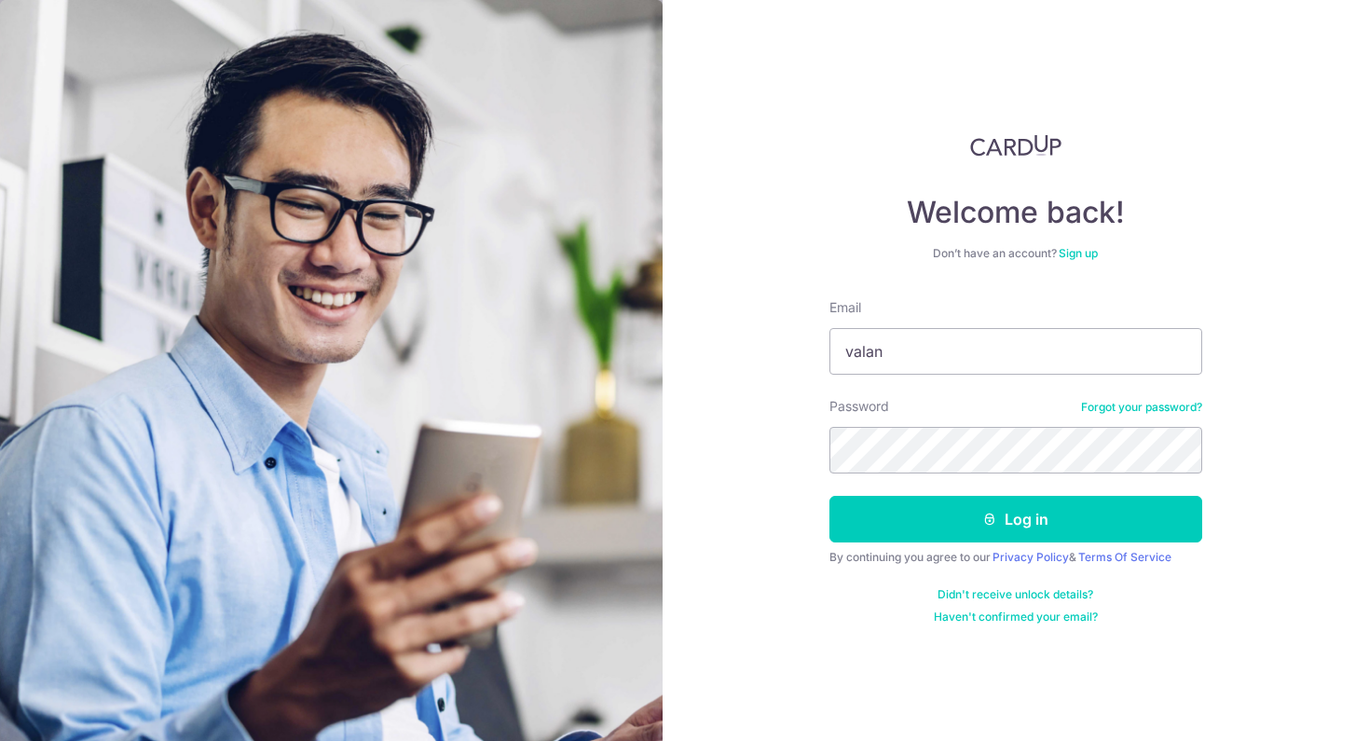
type input "valantiacwt@gmail.com"
click at [829, 496] on button "Log in" at bounding box center [1015, 519] width 373 height 47
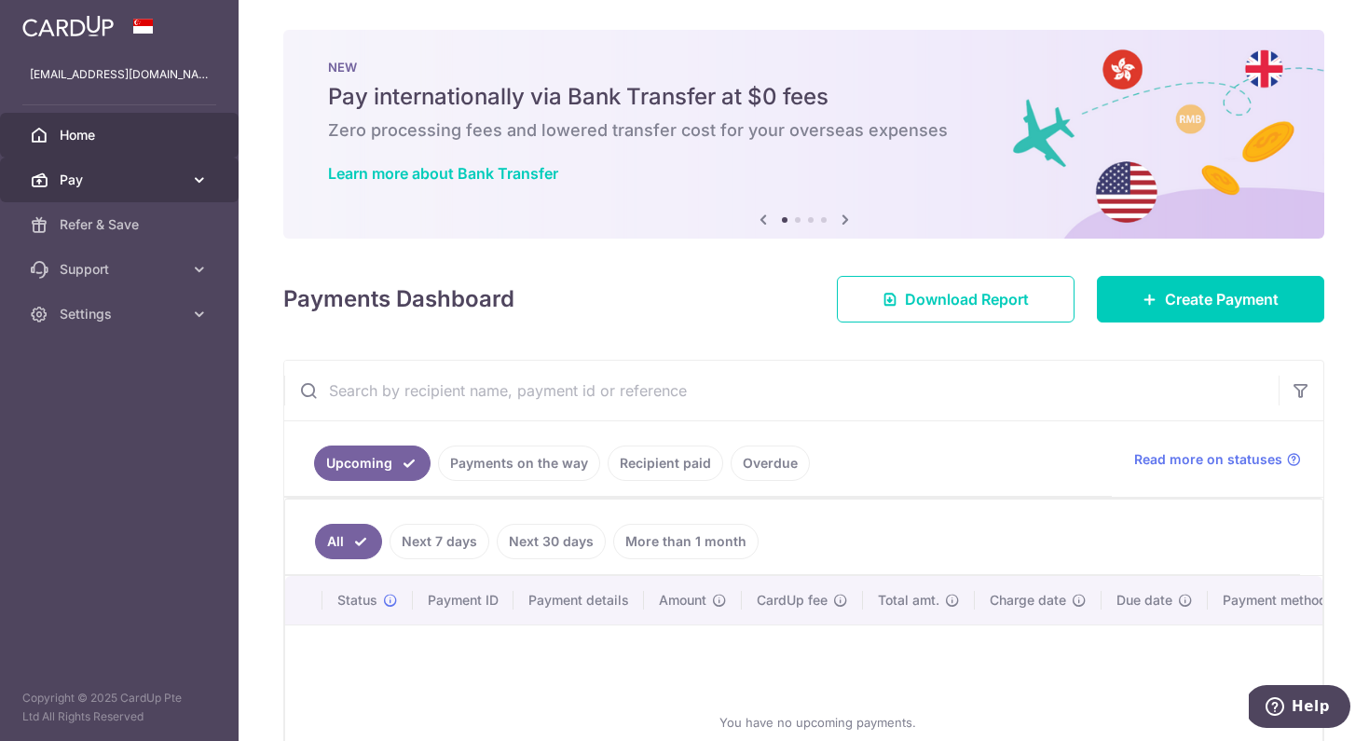
click at [90, 176] on span "Pay" at bounding box center [121, 179] width 123 height 19
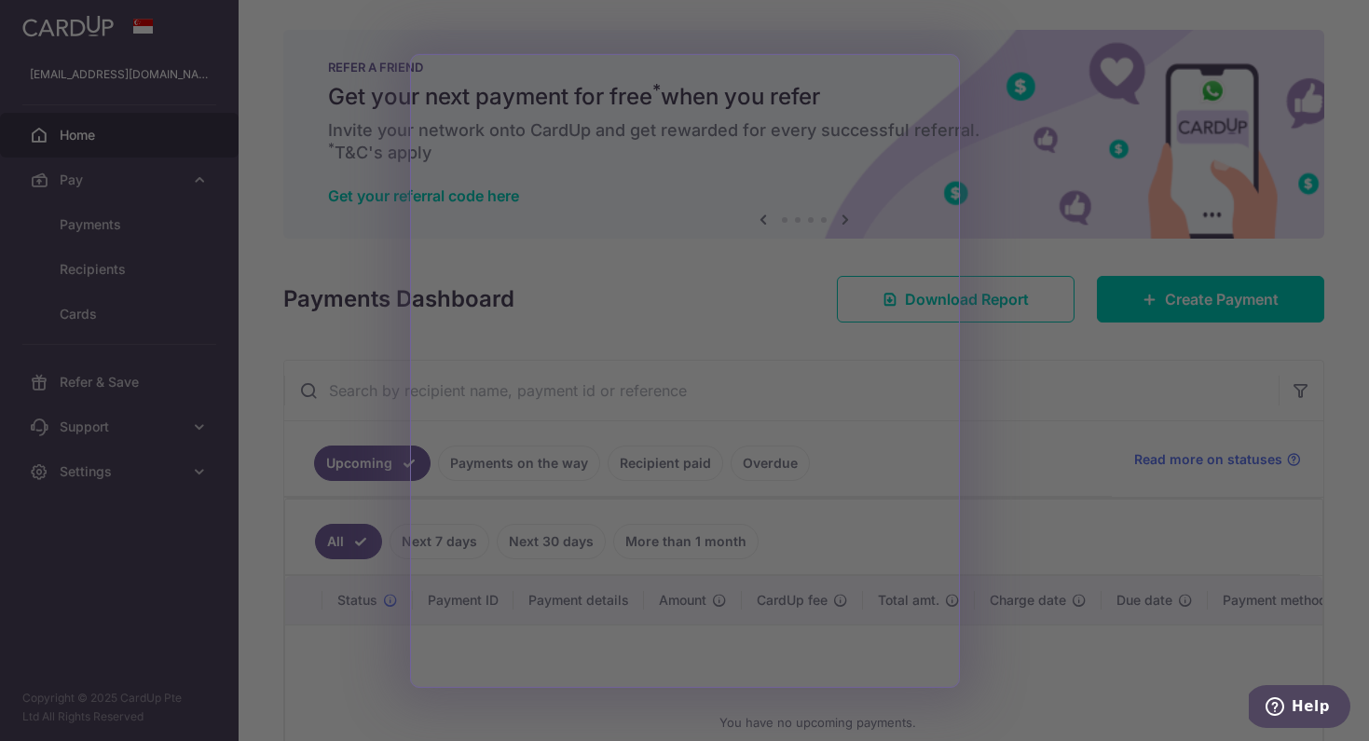
click at [1021, 133] on div at bounding box center [691, 374] width 1383 height 748
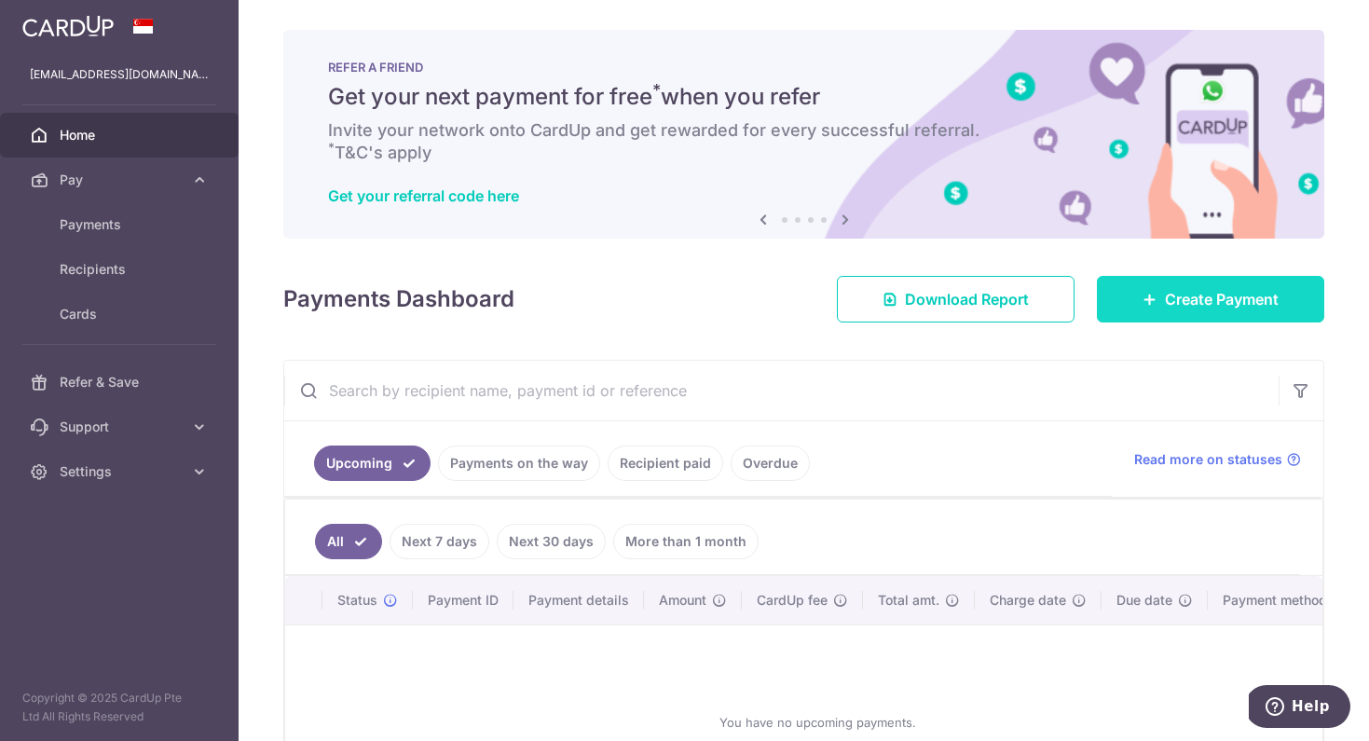
click at [1271, 295] on span "Create Payment" at bounding box center [1222, 299] width 114 height 22
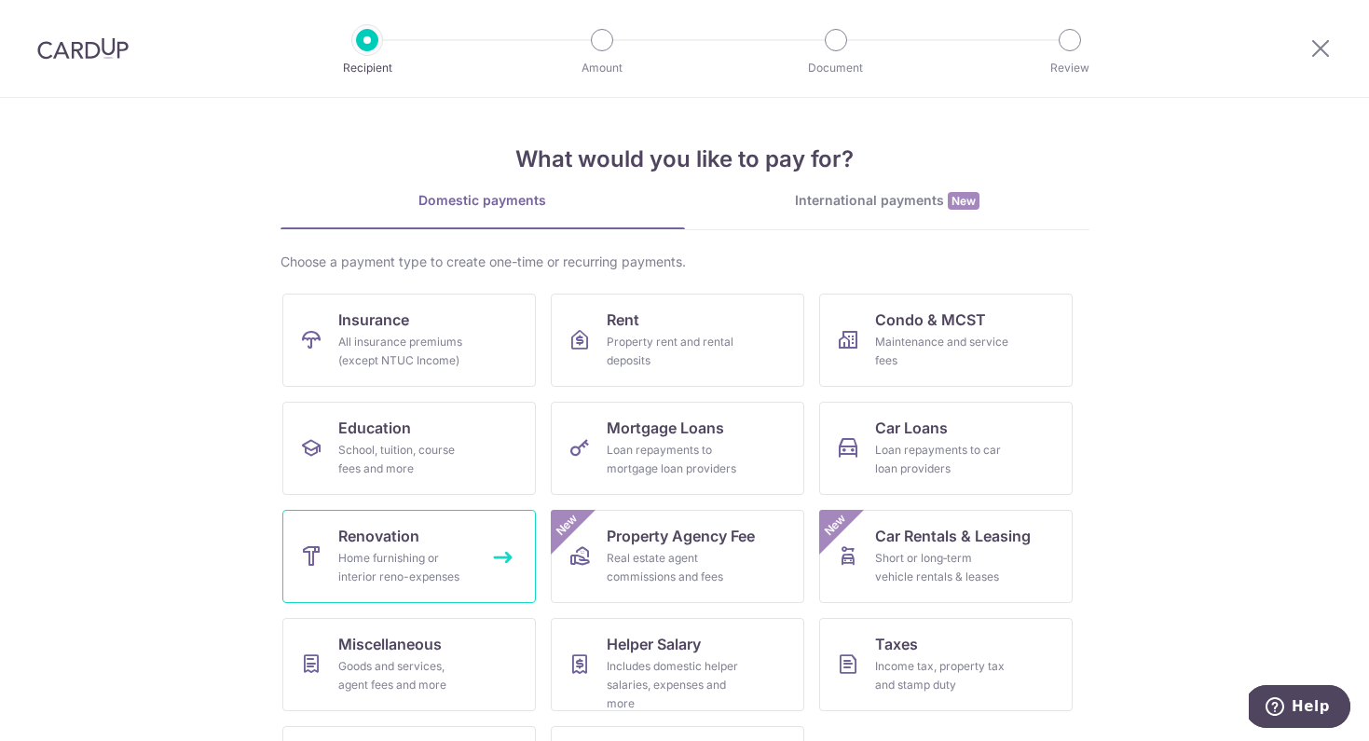
click at [427, 556] on div "Home furnishing or interior reno-expenses" at bounding box center [405, 567] width 134 height 37
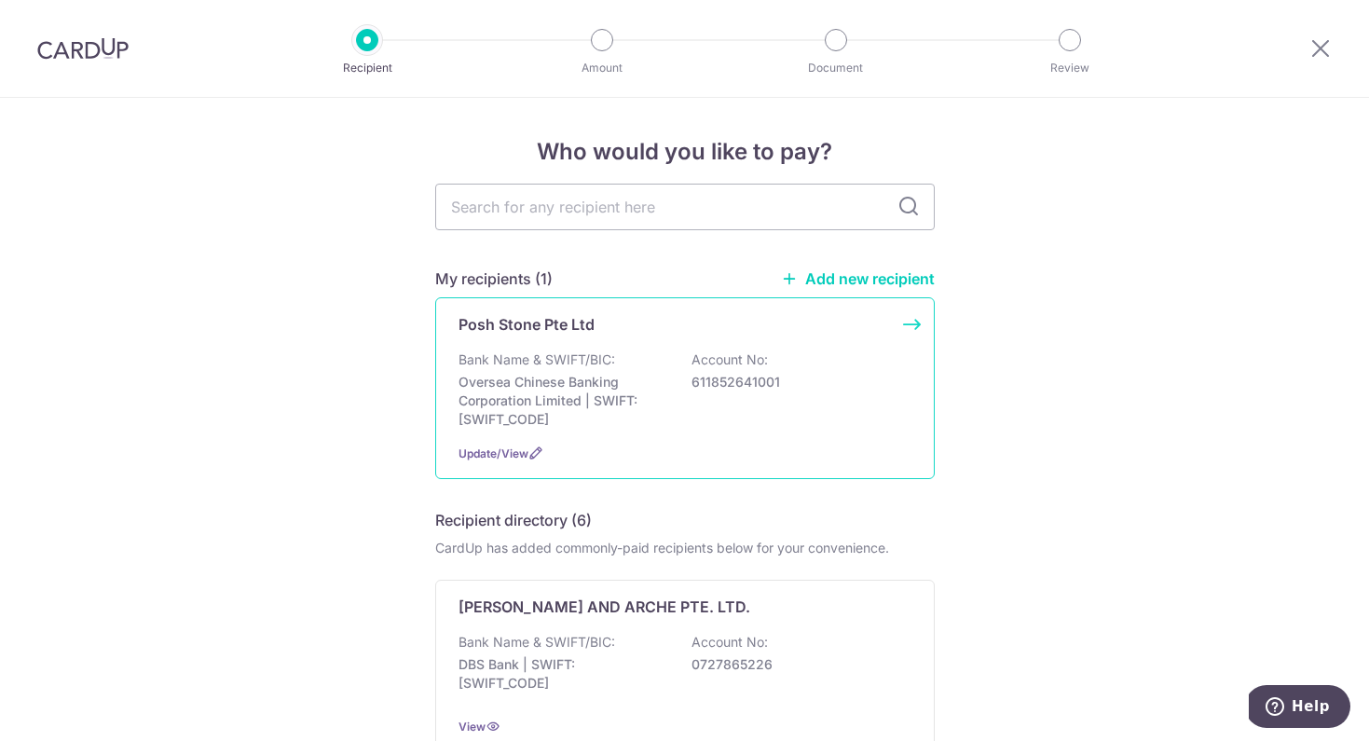
click at [695, 416] on div "Bank Name & SWIFT/BIC: Oversea Chinese Banking Corporation Limited | SWIFT: [SW…" at bounding box center [684, 389] width 453 height 78
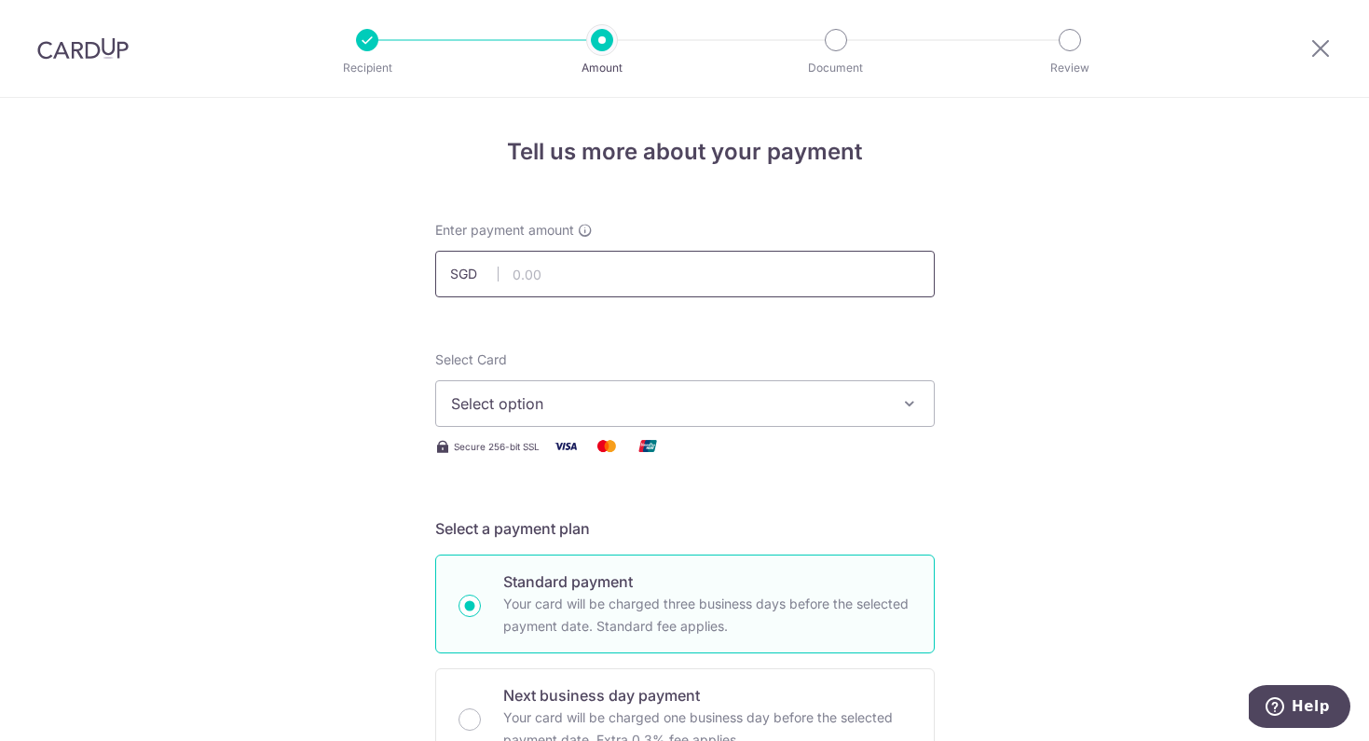
click at [589, 278] on input "text" at bounding box center [684, 274] width 499 height 47
type input "3,700.00"
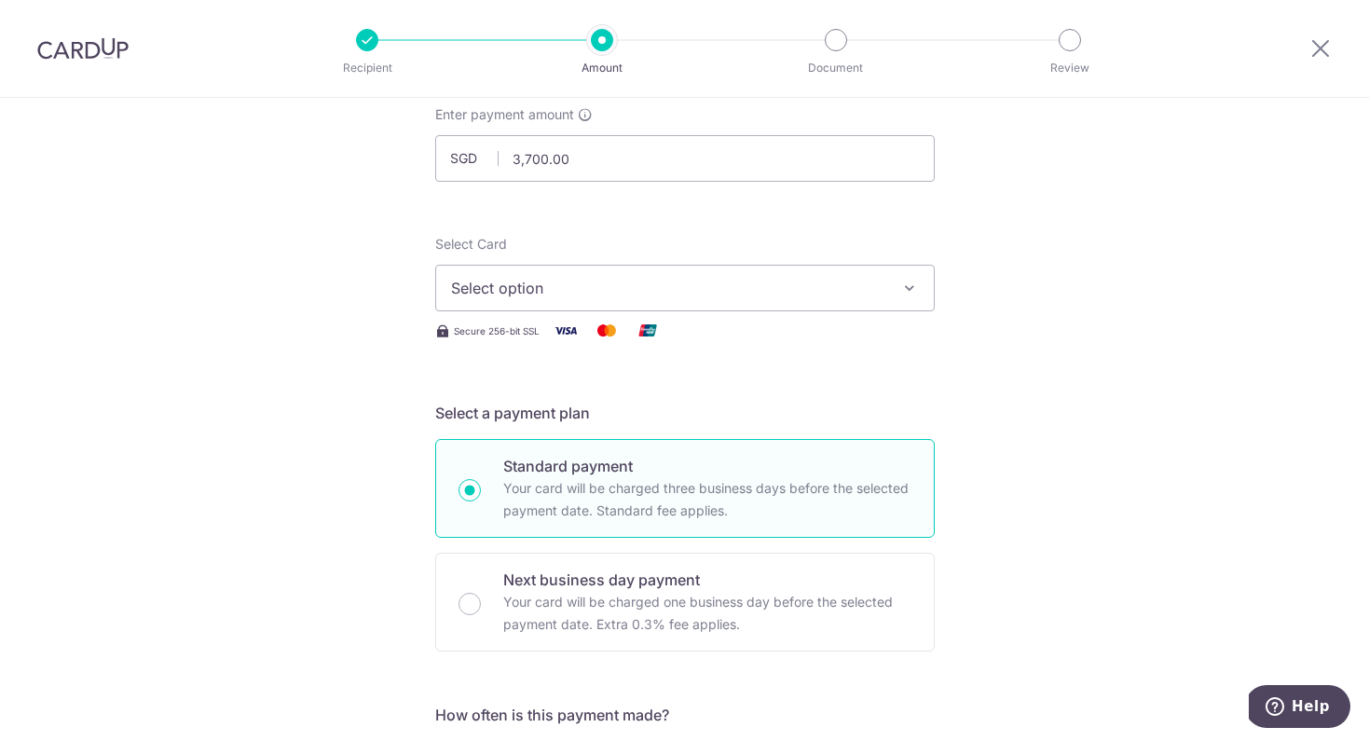
scroll to position [124, 0]
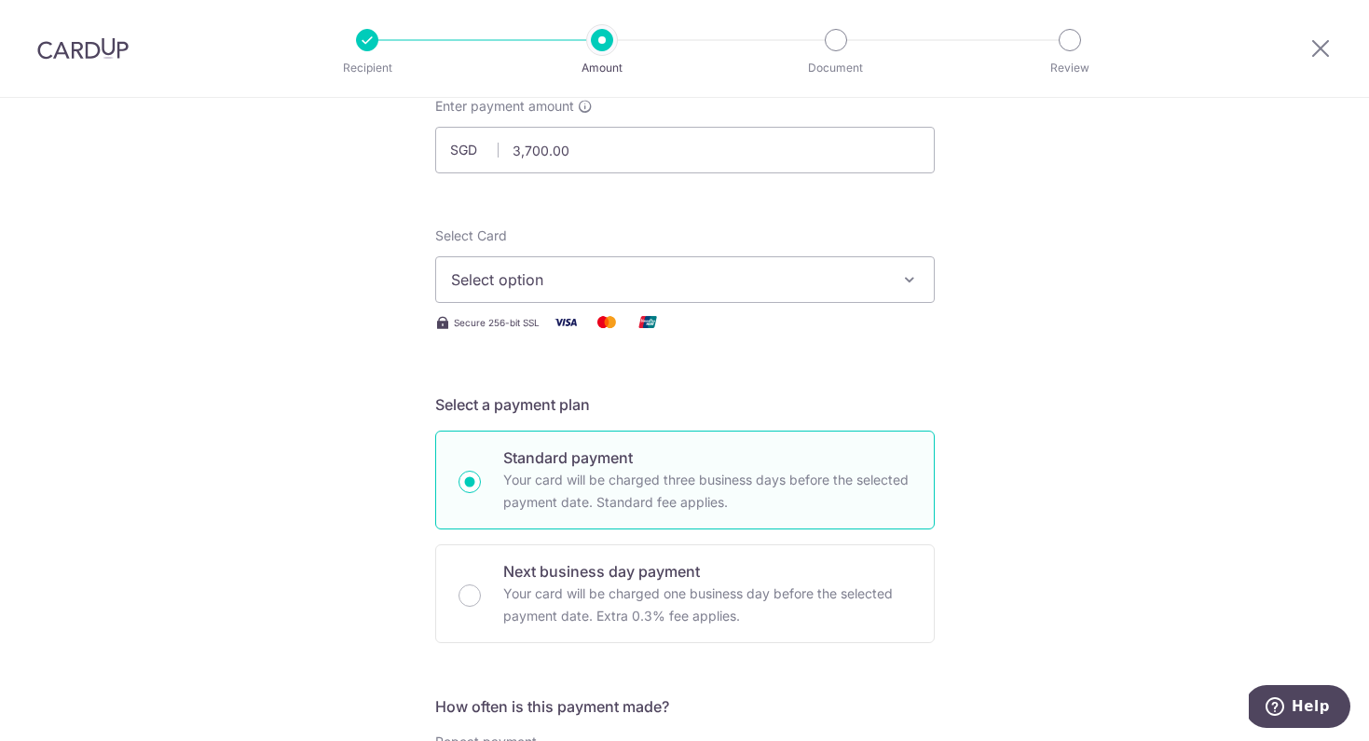
click at [724, 290] on span "Select option" at bounding box center [668, 279] width 434 height 22
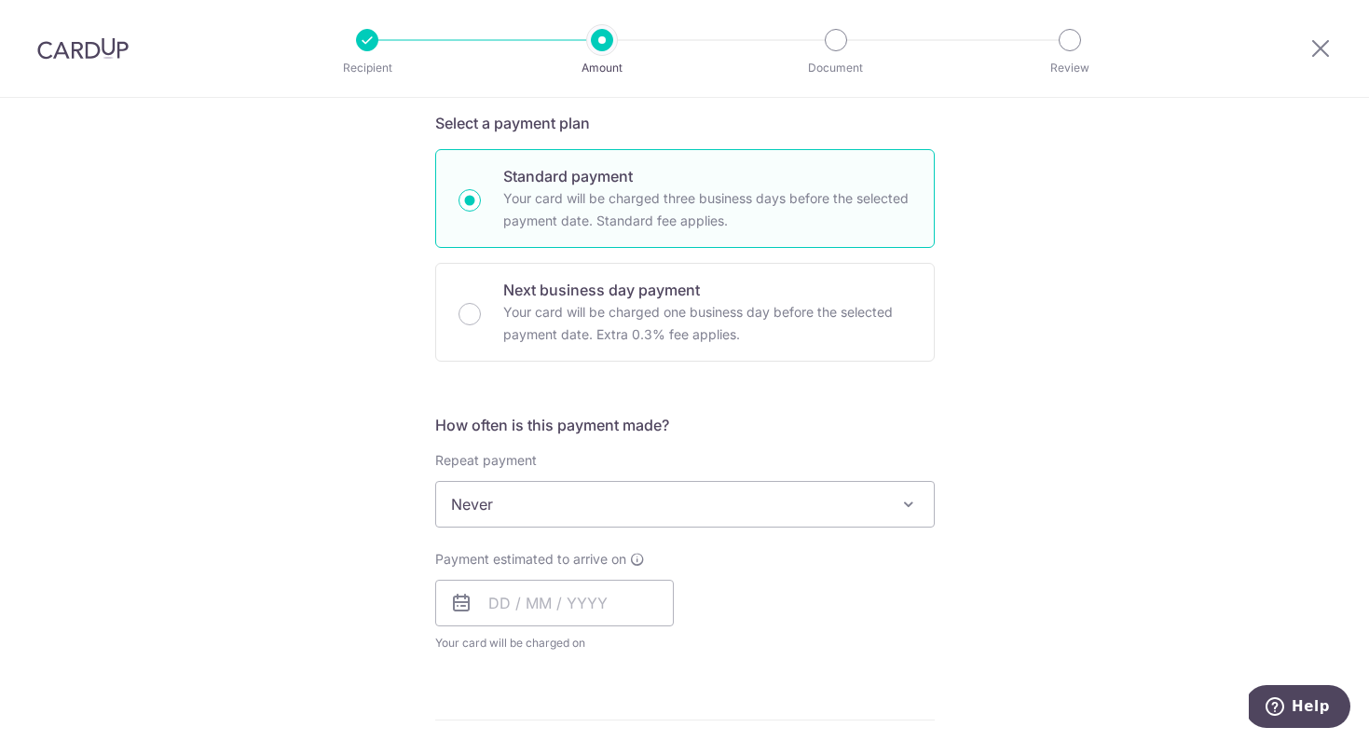
scroll to position [409, 0]
click at [586, 605] on input "text" at bounding box center [554, 599] width 239 height 47
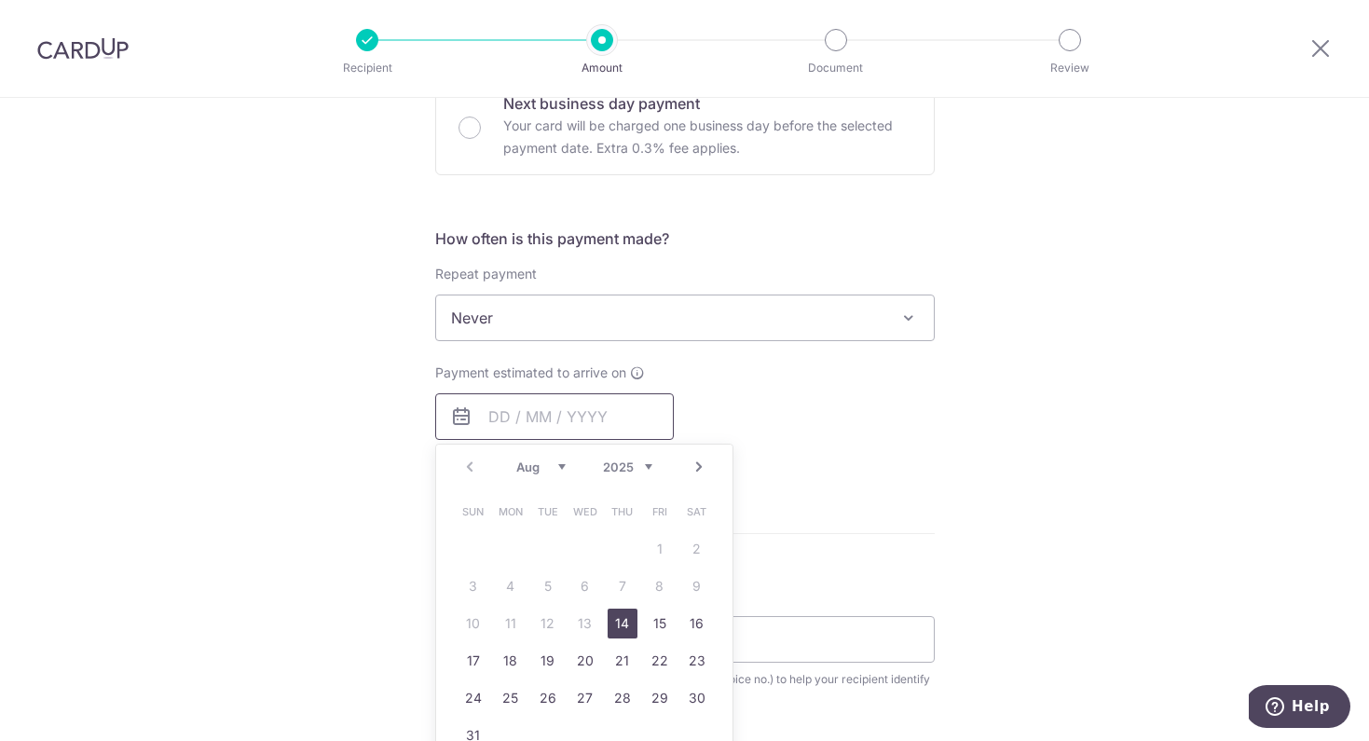
scroll to position [597, 0]
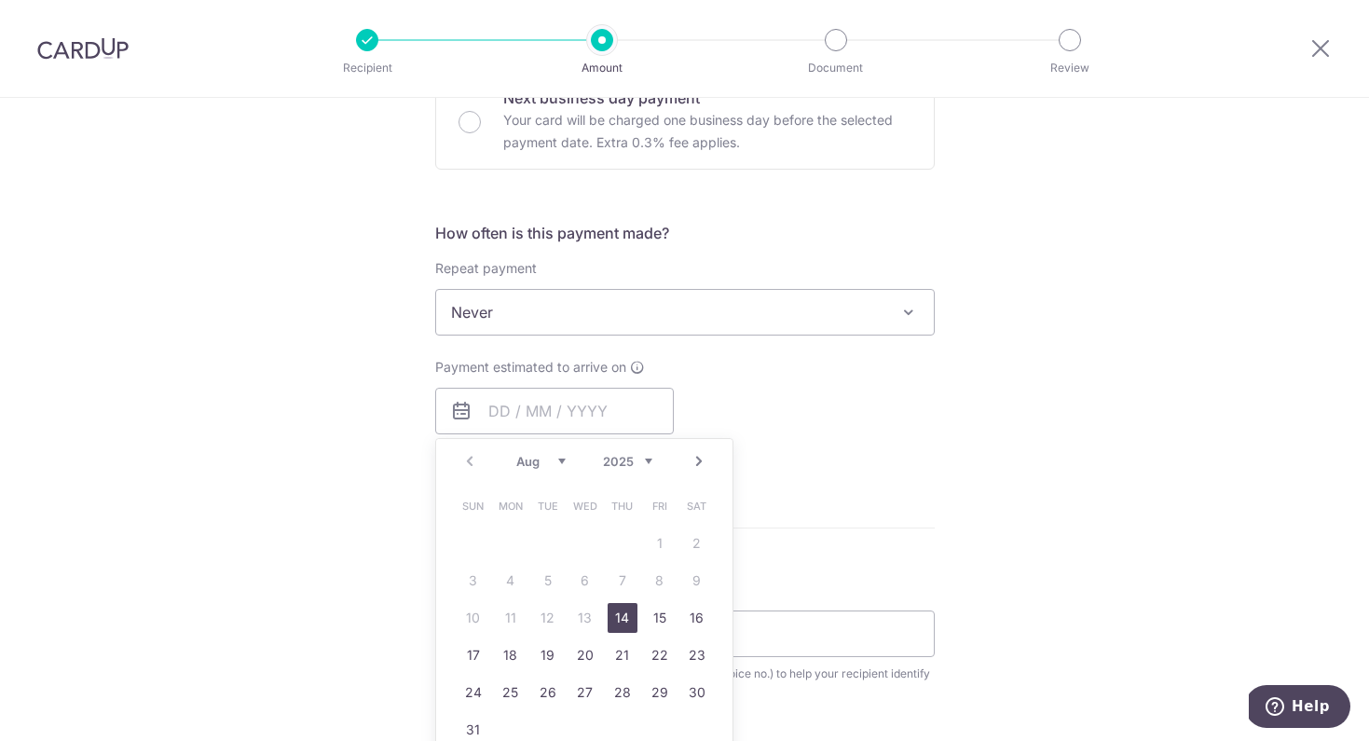
click at [620, 621] on link "14" at bounding box center [622, 618] width 30 height 30
type input "[DATE]"
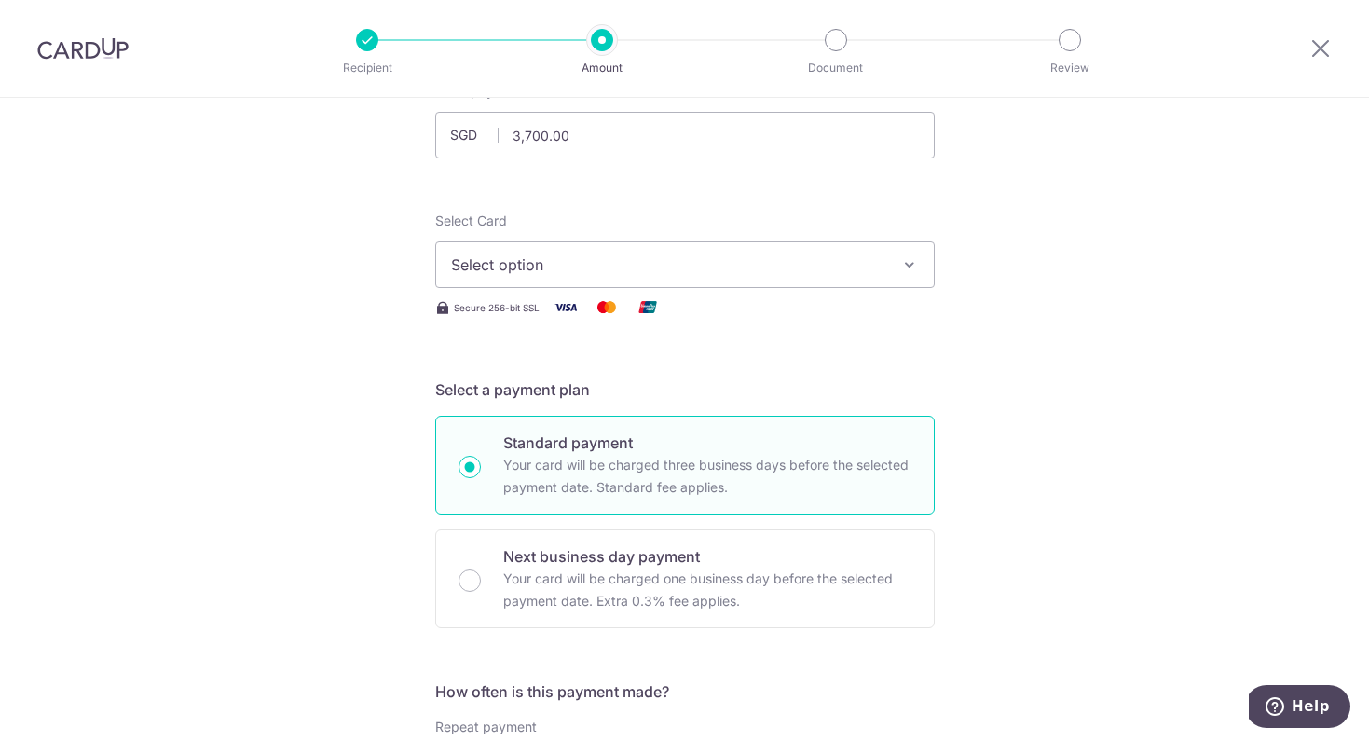
scroll to position [106, 0]
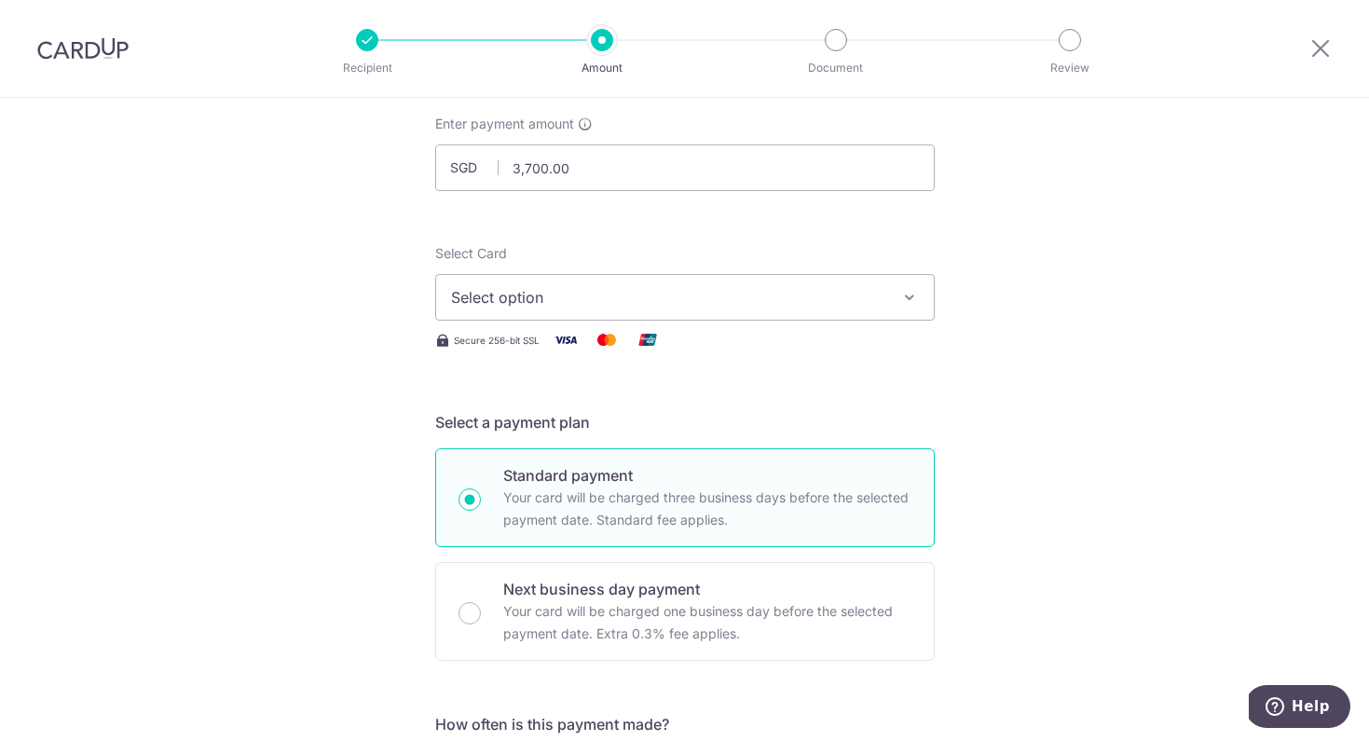
click at [756, 293] on span "Select option" at bounding box center [668, 297] width 434 height 22
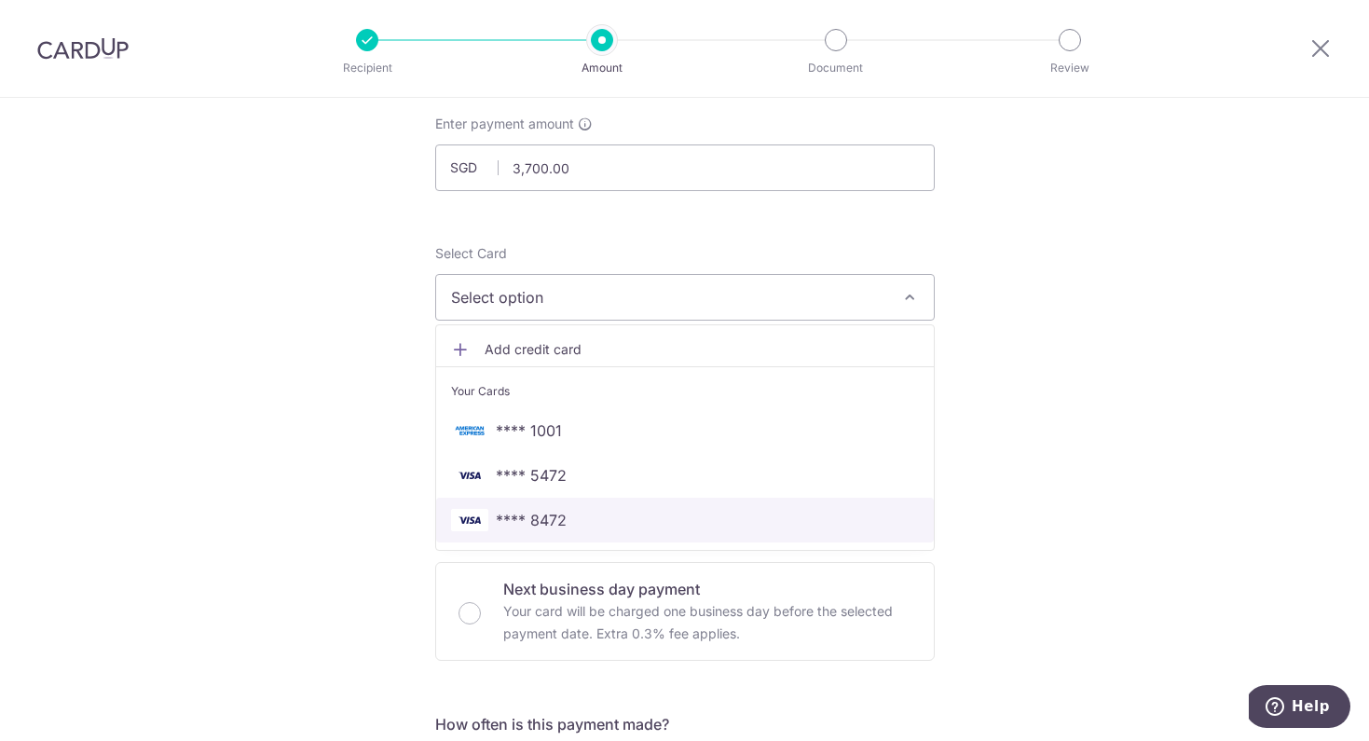
click at [636, 531] on link "**** 8472" at bounding box center [685, 520] width 498 height 45
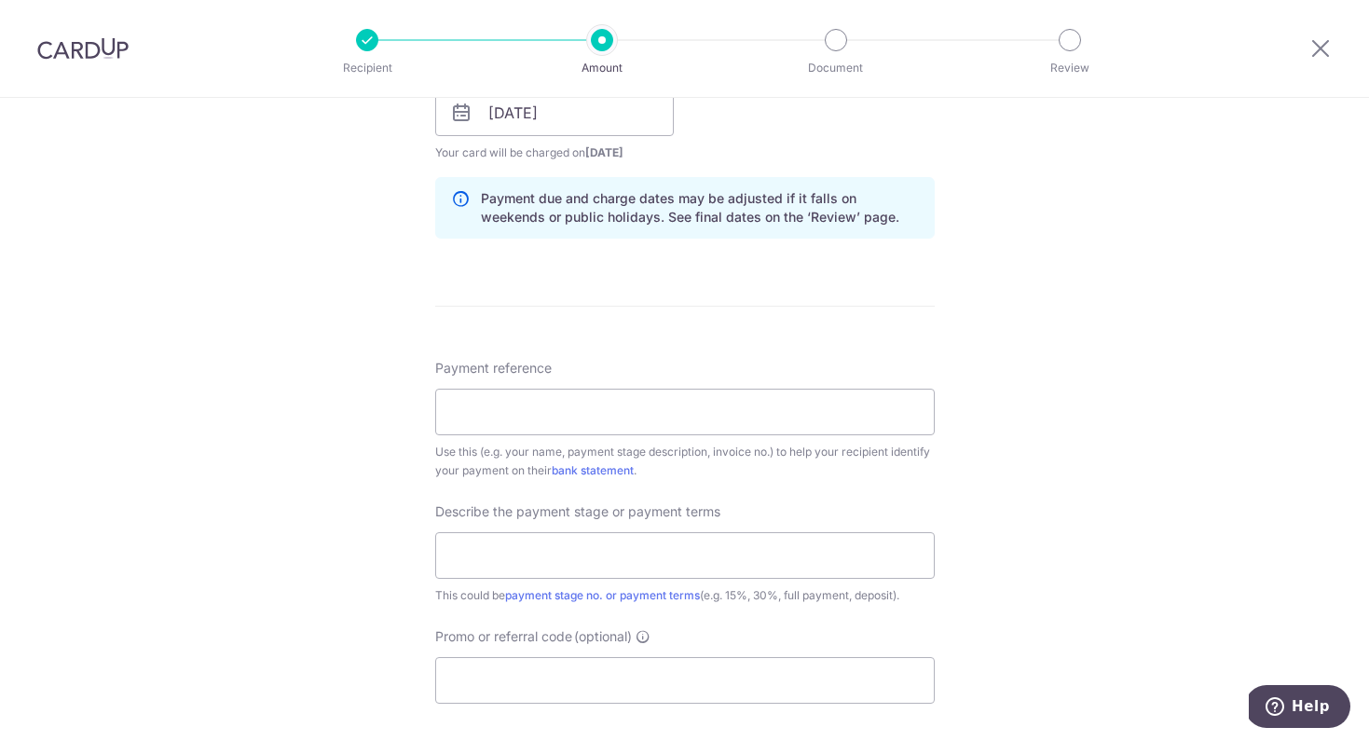
scroll to position [914, 0]
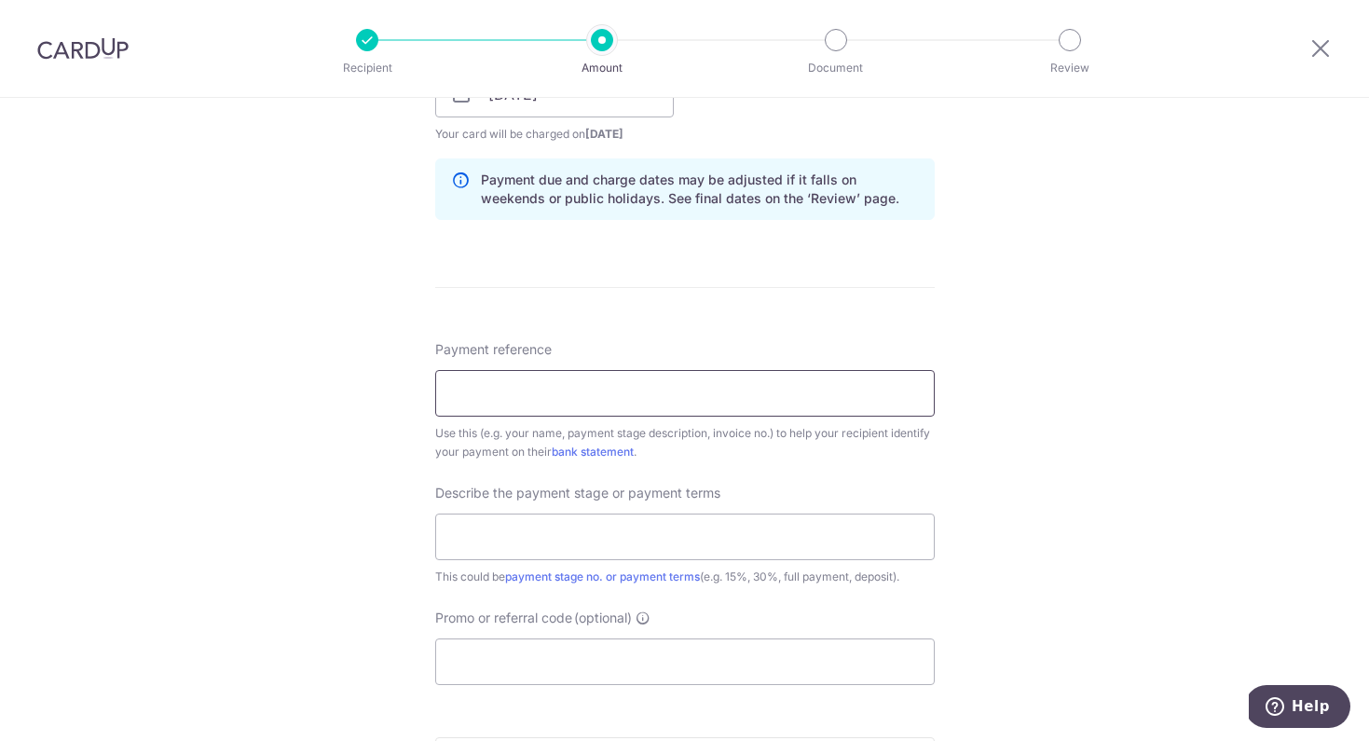
click at [808, 392] on input "Payment reference" at bounding box center [684, 393] width 499 height 47
click at [903, 354] on div "Payment reference Use this (e.g. your name, payment stage description, invoice …" at bounding box center [684, 400] width 499 height 121
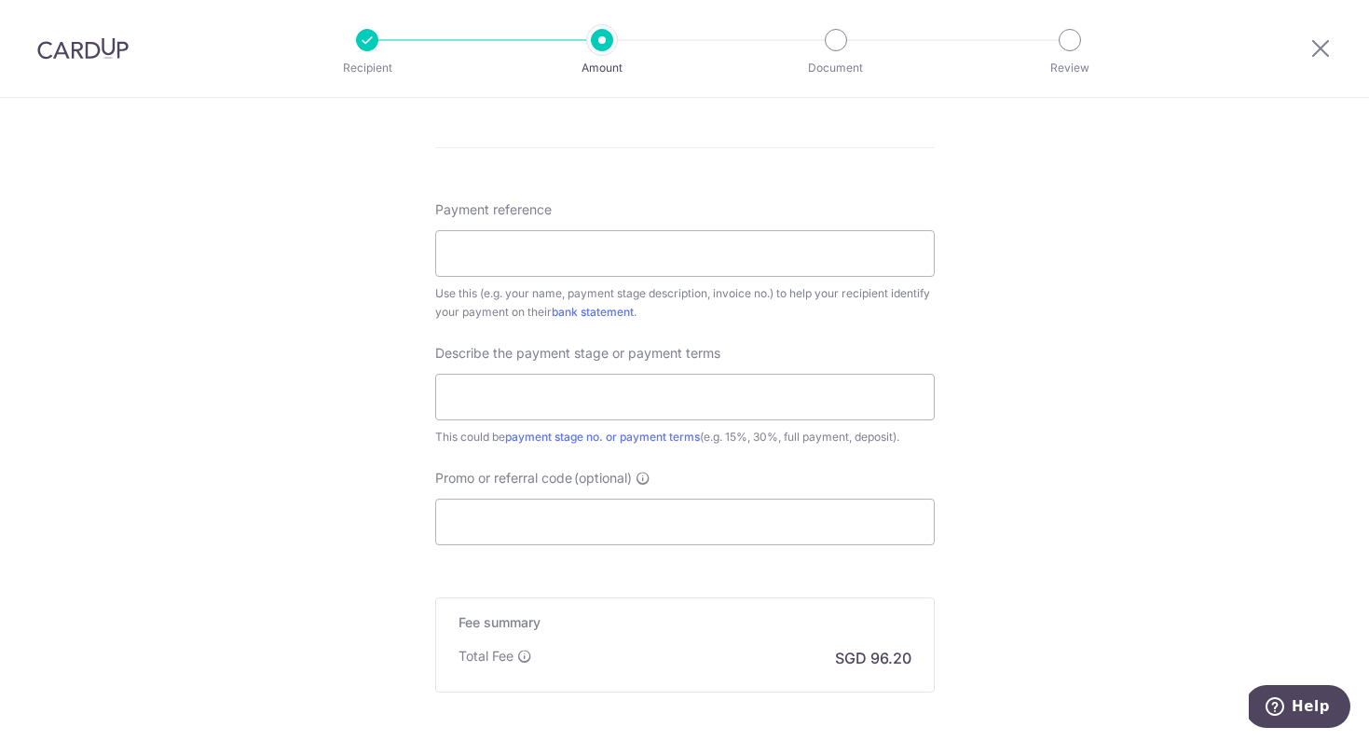
scroll to position [1057, 0]
click at [853, 396] on input "text" at bounding box center [684, 394] width 499 height 47
click at [689, 526] on input "Promo or referral code (optional)" at bounding box center [684, 519] width 499 height 47
paste input "RENO25ONE"
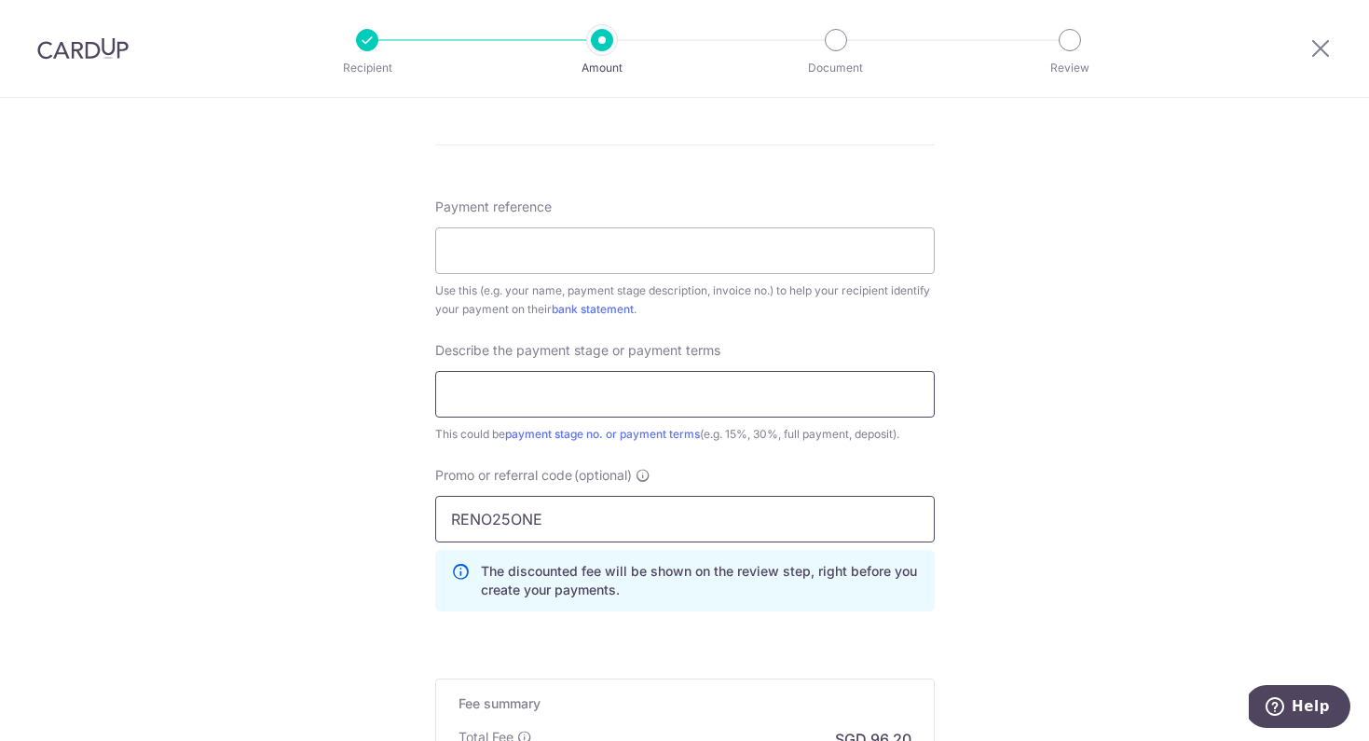
type input "RENO25ONE"
click at [669, 402] on input "text" at bounding box center [684, 394] width 499 height 47
type input "Final payment"
click at [624, 244] on input "Payment reference" at bounding box center [684, 250] width 499 height 47
drag, startPoint x: 564, startPoint y: 250, endPoint x: 720, endPoint y: 250, distance: 156.5
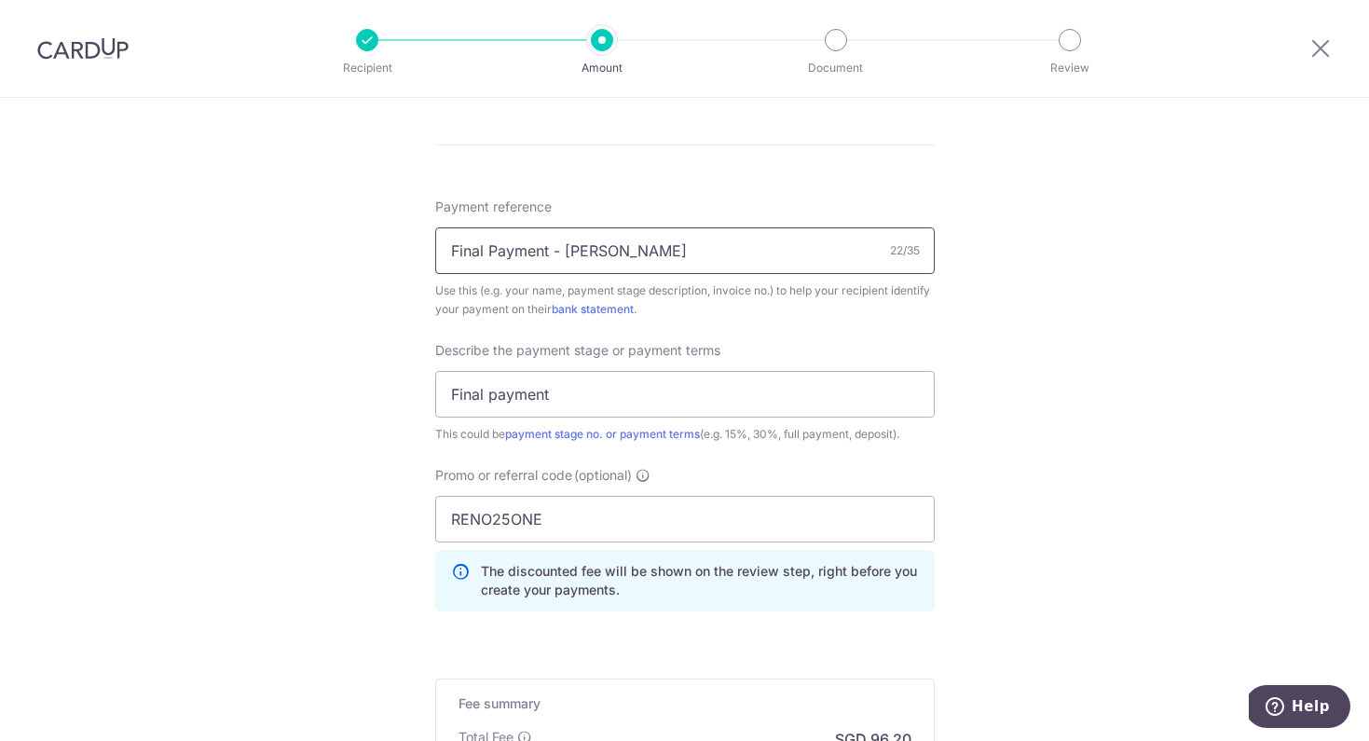
click at [720, 250] on input "Final Payment - Eugene" at bounding box center [684, 250] width 499 height 47
click at [451, 250] on input "Final Payment - 178C Hougang St 12" at bounding box center [684, 250] width 499 height 47
drag, startPoint x: 551, startPoint y: 248, endPoint x: 407, endPoint y: 247, distance: 143.5
click at [407, 247] on div "Tell us more about your payment Enter payment amount SGD 3,700.00 3700.00 Selec…" at bounding box center [684, 26] width 1369 height 1970
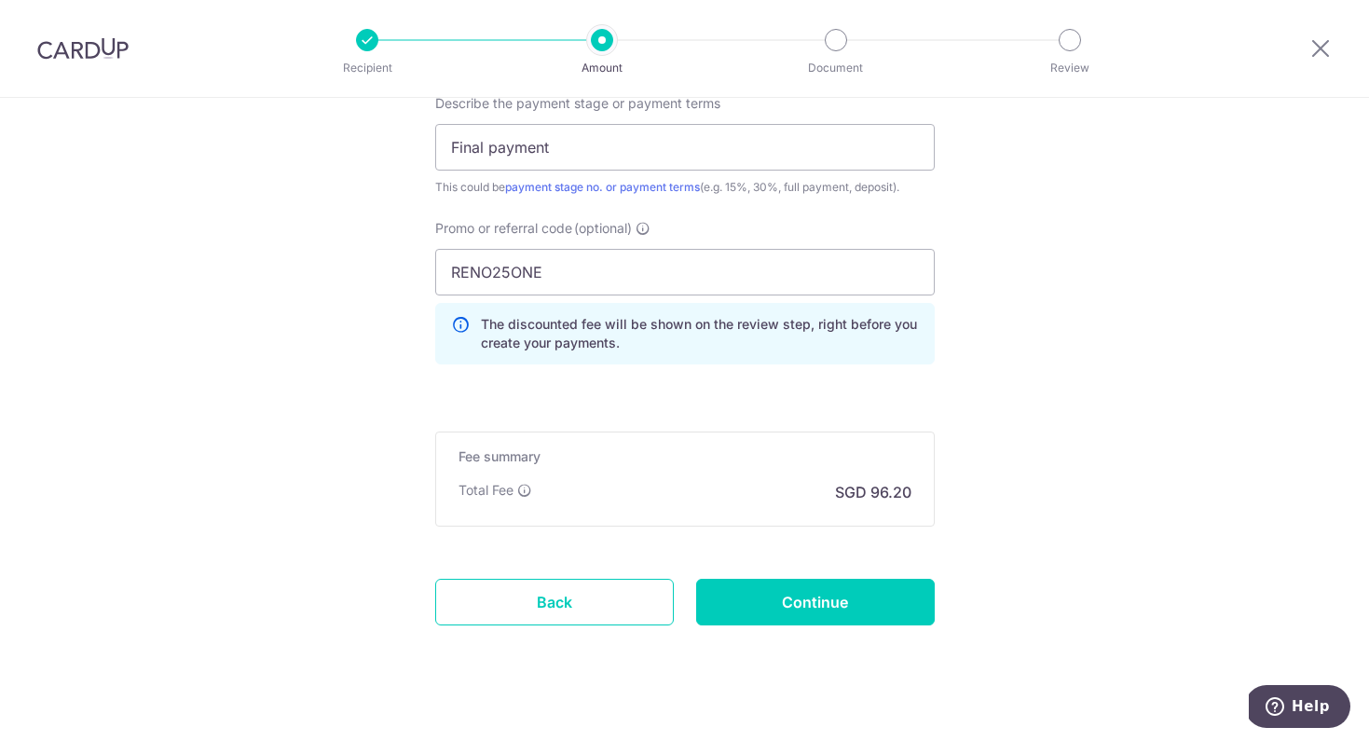
scroll to position [1328, 0]
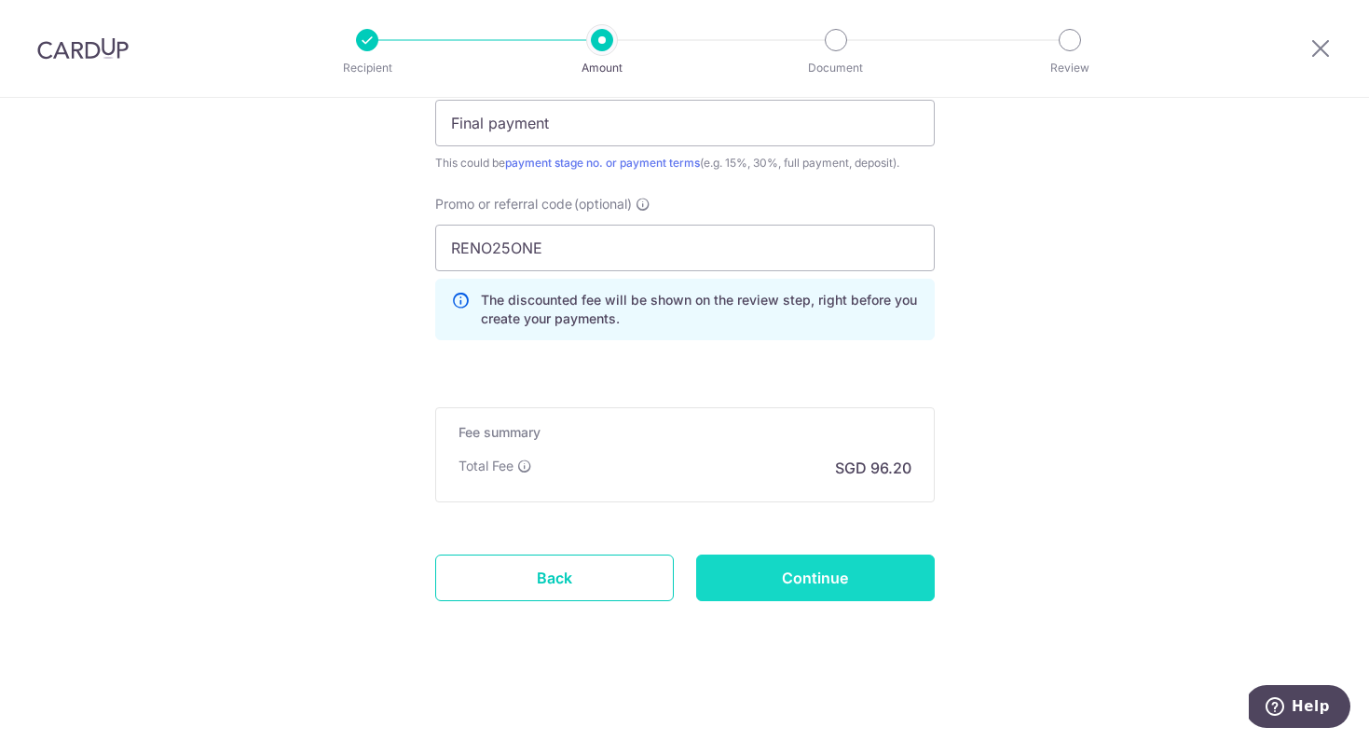
type input "Eugene - 178C Hougang St 12"
click at [788, 581] on input "Continue" at bounding box center [815, 577] width 239 height 47
type input "Create Schedule"
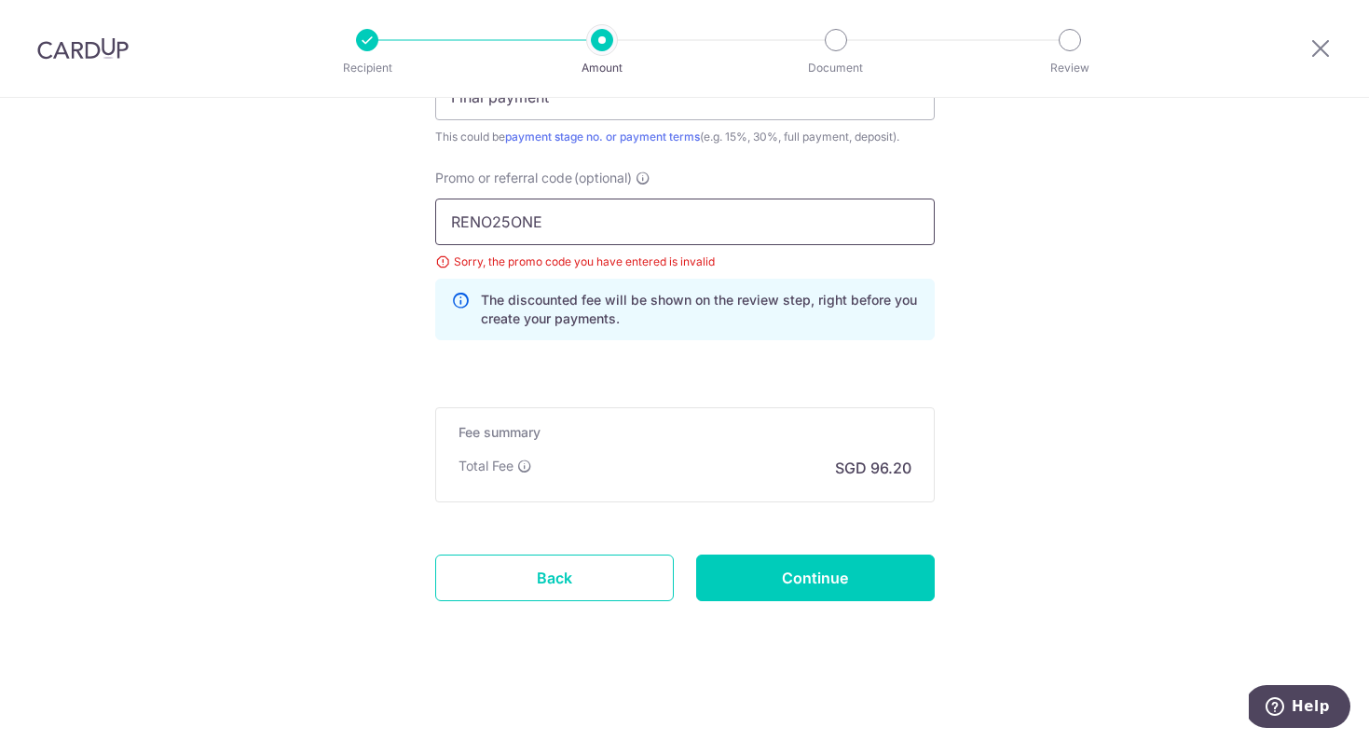
drag, startPoint x: 554, startPoint y: 226, endPoint x: 438, endPoint y: 226, distance: 116.5
click at [438, 226] on input "RENO25ONE" at bounding box center [684, 221] width 499 height 47
paste input "3HOME25R"
click at [457, 218] on input "3HOME25R" at bounding box center [684, 221] width 499 height 47
click at [537, 223] on input "3HOME25R" at bounding box center [684, 221] width 499 height 47
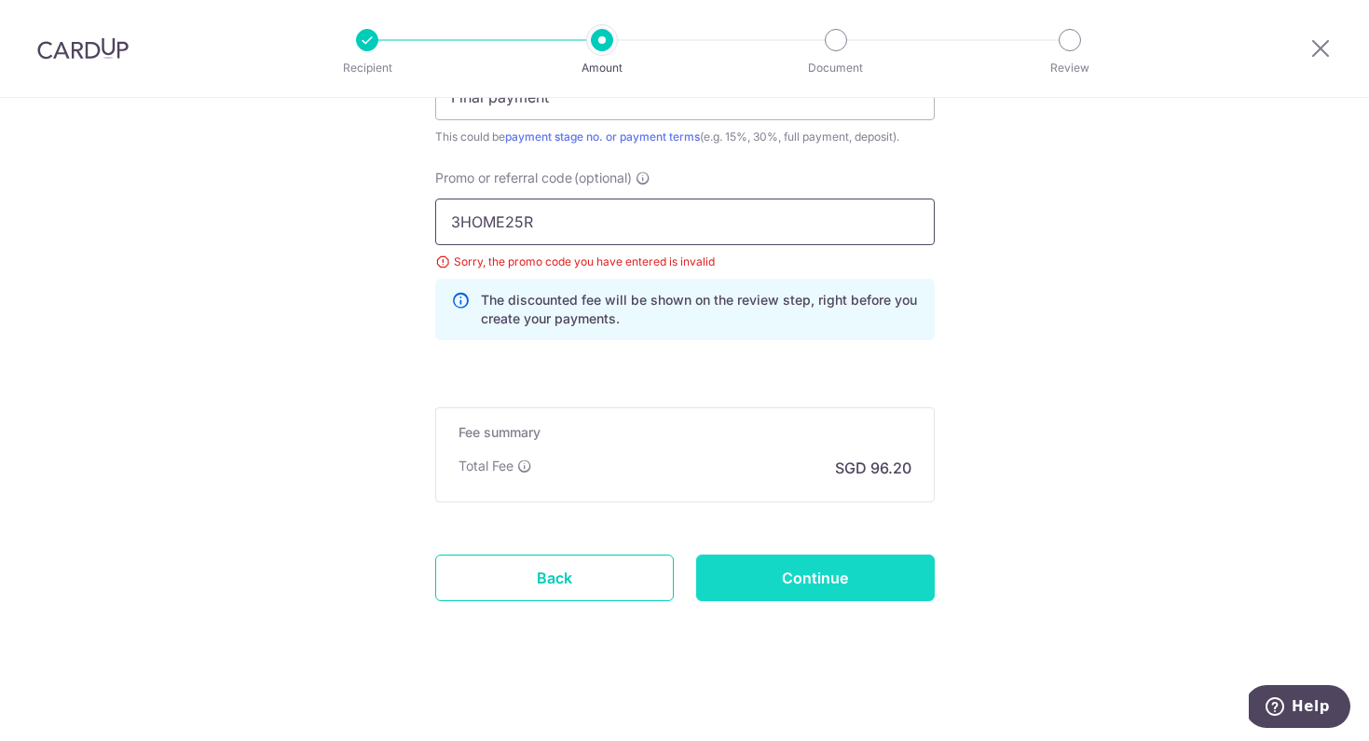
type input "3HOME25R"
click at [833, 574] on input "Continue" at bounding box center [815, 577] width 239 height 47
type input "Update Schedule"
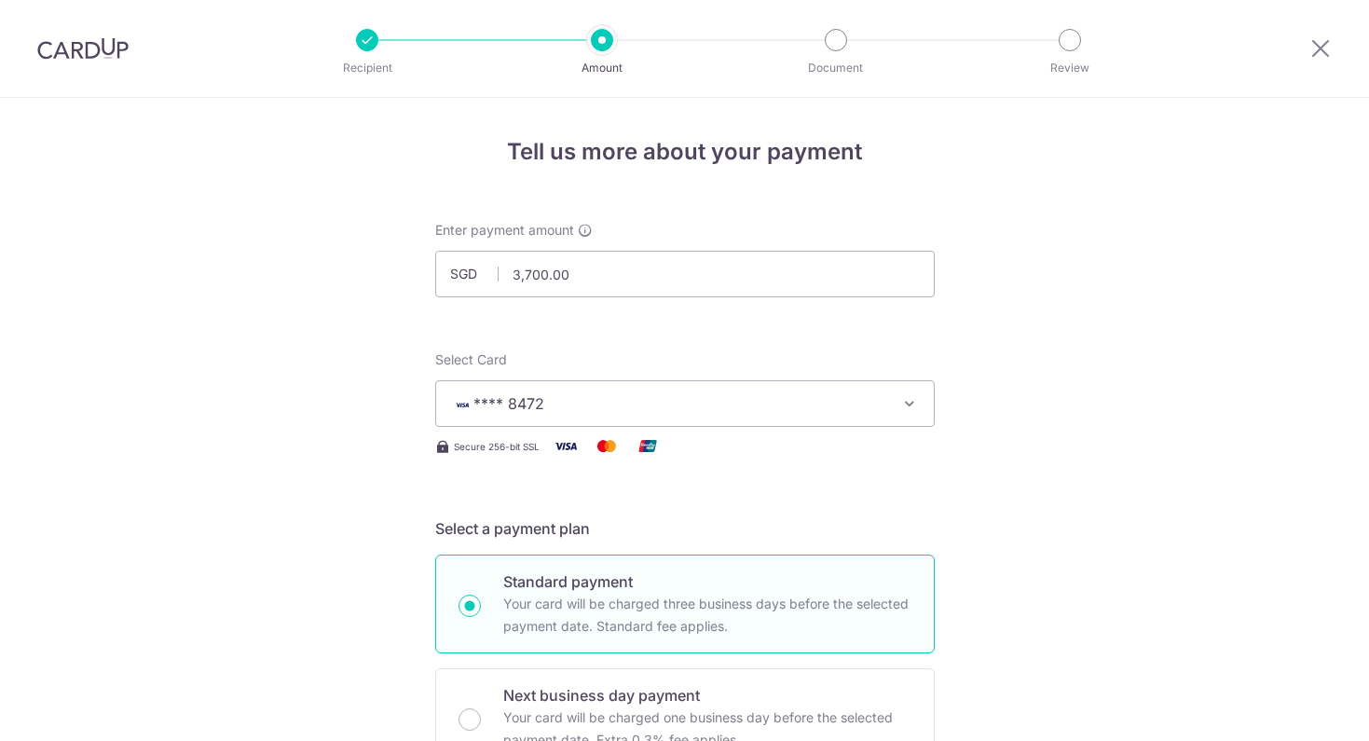
scroll to position [1354, 0]
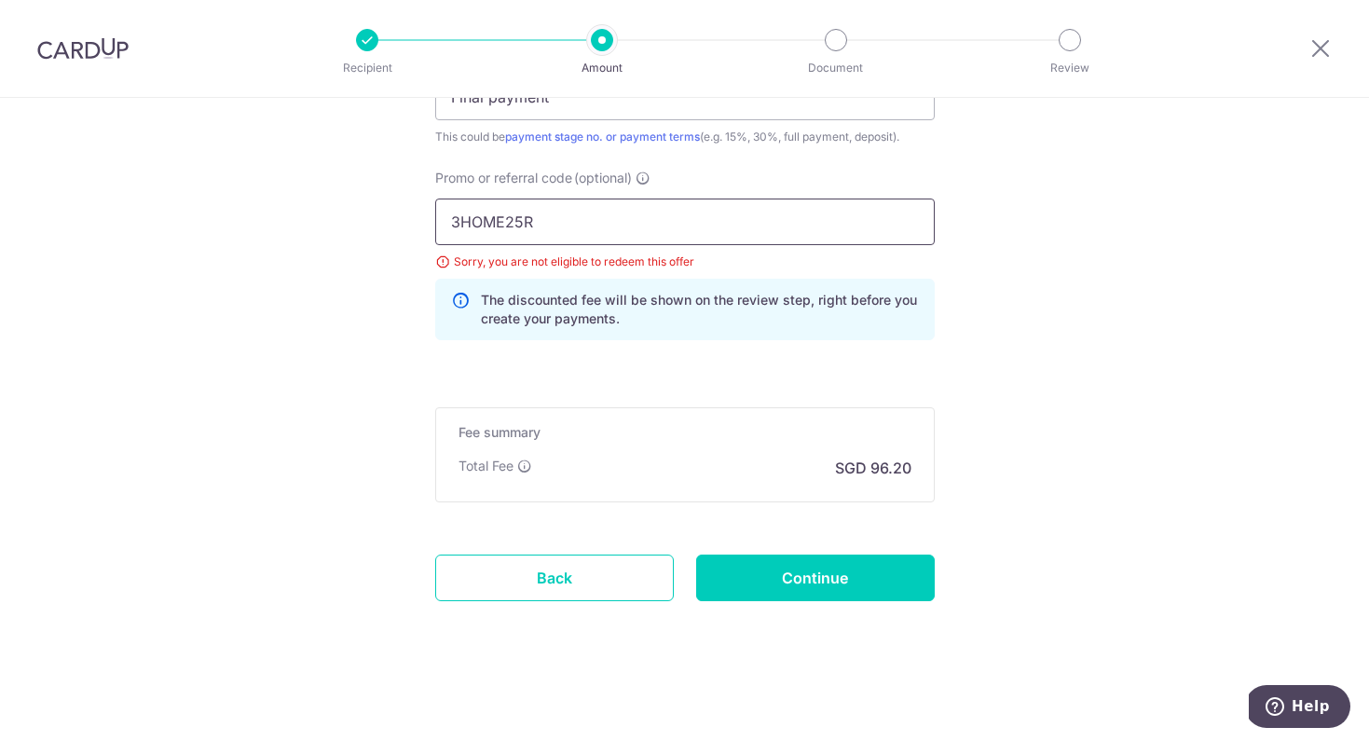
drag, startPoint x: 711, startPoint y: 226, endPoint x: 388, endPoint y: 226, distance: 323.3
paste input "RENO25ONE"
type input "RENO25ONE"
click at [797, 579] on input "Continue" at bounding box center [815, 577] width 239 height 47
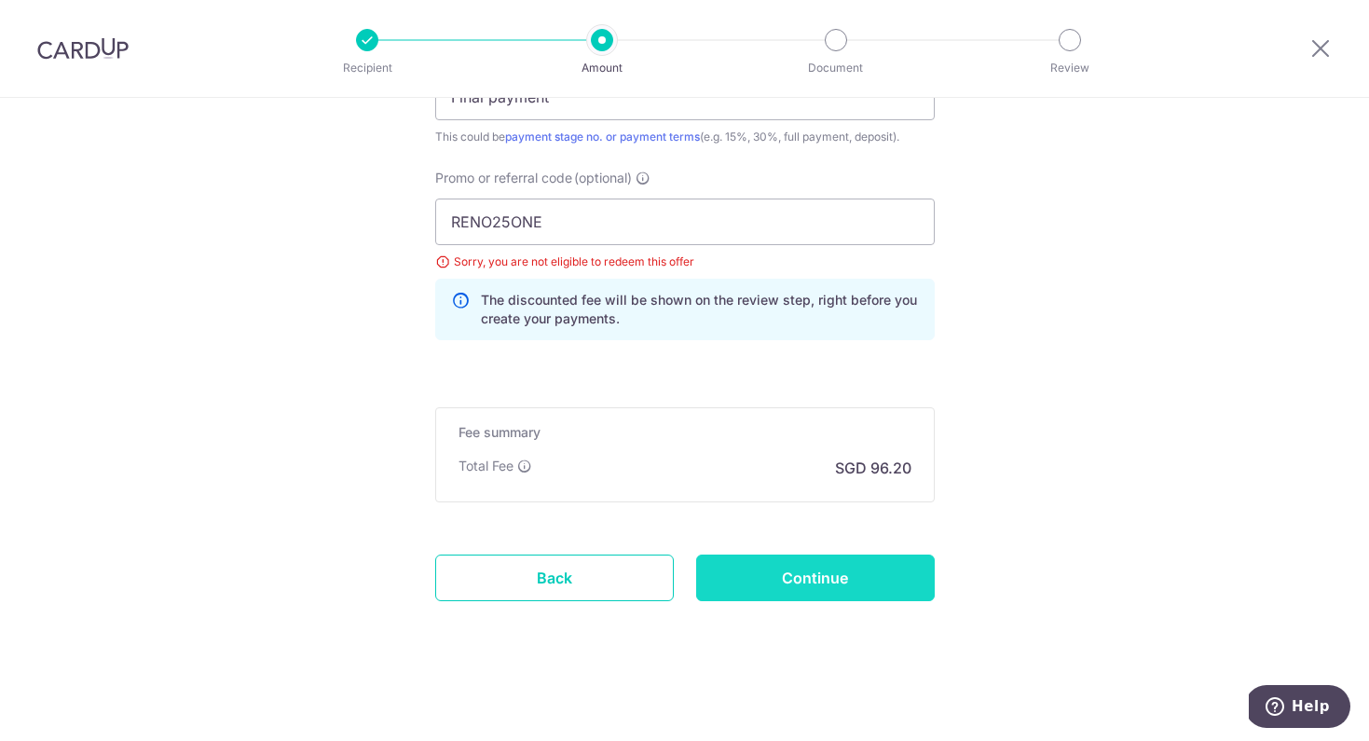
type input "Update Schedule"
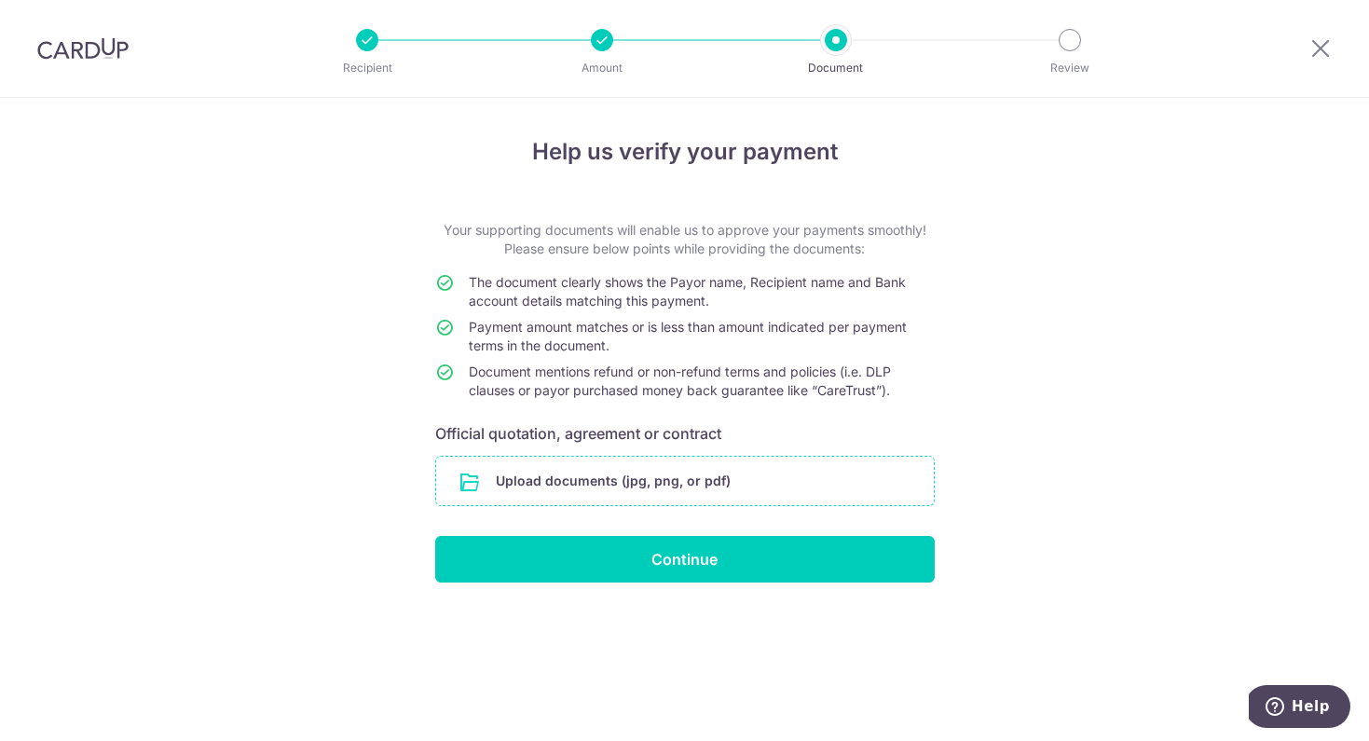
click at [718, 483] on input "file" at bounding box center [685, 481] width 498 height 48
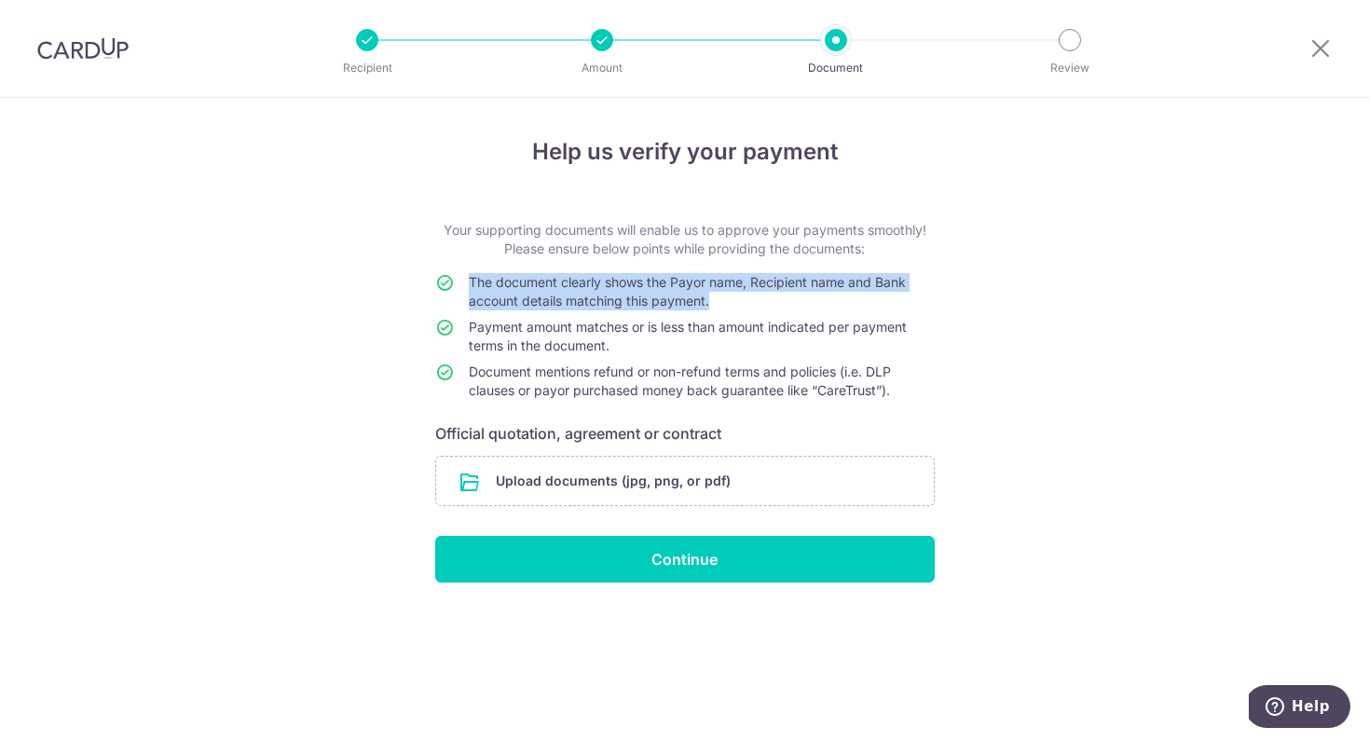
drag, startPoint x: 728, startPoint y: 303, endPoint x: 436, endPoint y: 293, distance: 291.8
click at [435, 293] on tr "The document clearly shows the Payor name, Recipient name and Bank account deta…" at bounding box center [684, 295] width 499 height 45
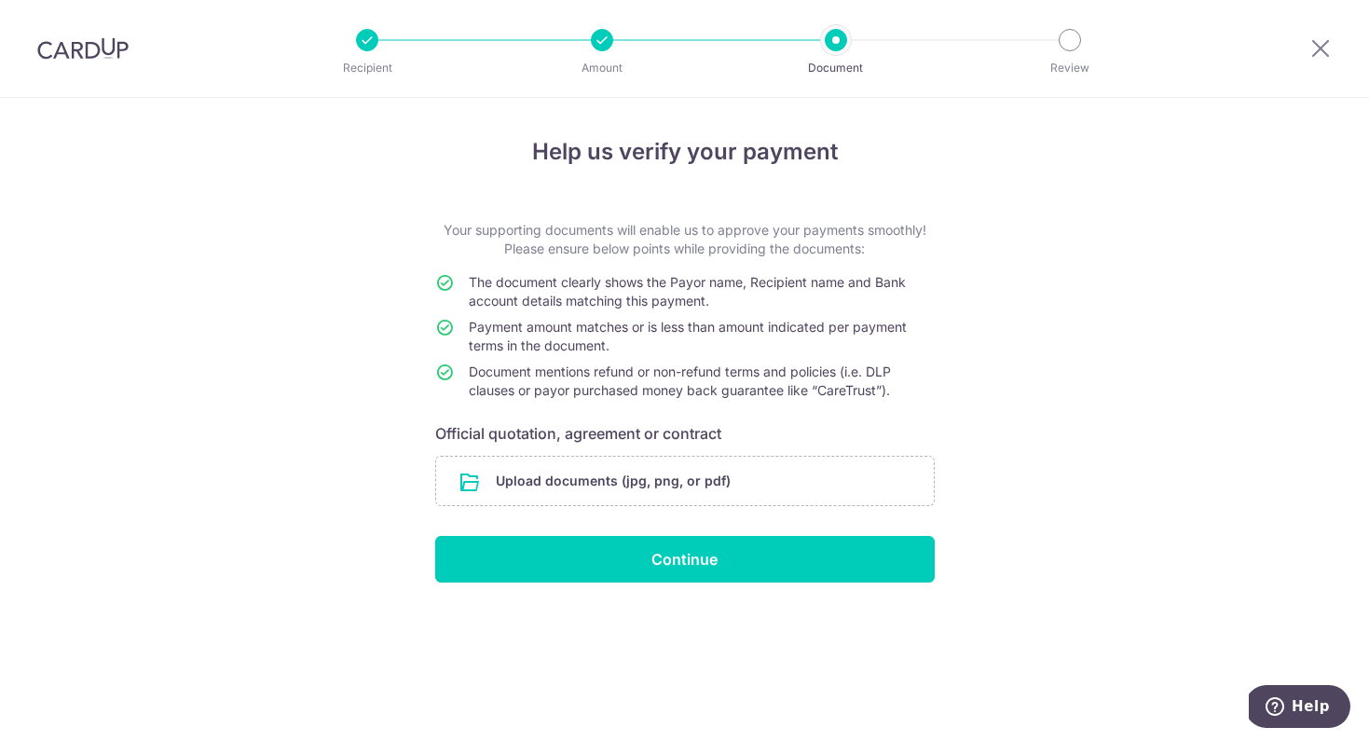
click at [681, 365] on span "Document mentions refund or non-refund terms and policies (i.e. DLP clauses or …" at bounding box center [680, 380] width 422 height 34
drag, startPoint x: 609, startPoint y: 348, endPoint x: 470, endPoint y: 326, distance: 141.4
click at [470, 326] on span "Payment amount matches or is less than amount indicated per payment terms in th…" at bounding box center [688, 336] width 438 height 34
click at [621, 344] on td "Payment amount matches or is less than amount indicated per payment terms in th…" at bounding box center [702, 340] width 466 height 45
drag, startPoint x: 708, startPoint y: 285, endPoint x: 754, endPoint y: 285, distance: 45.7
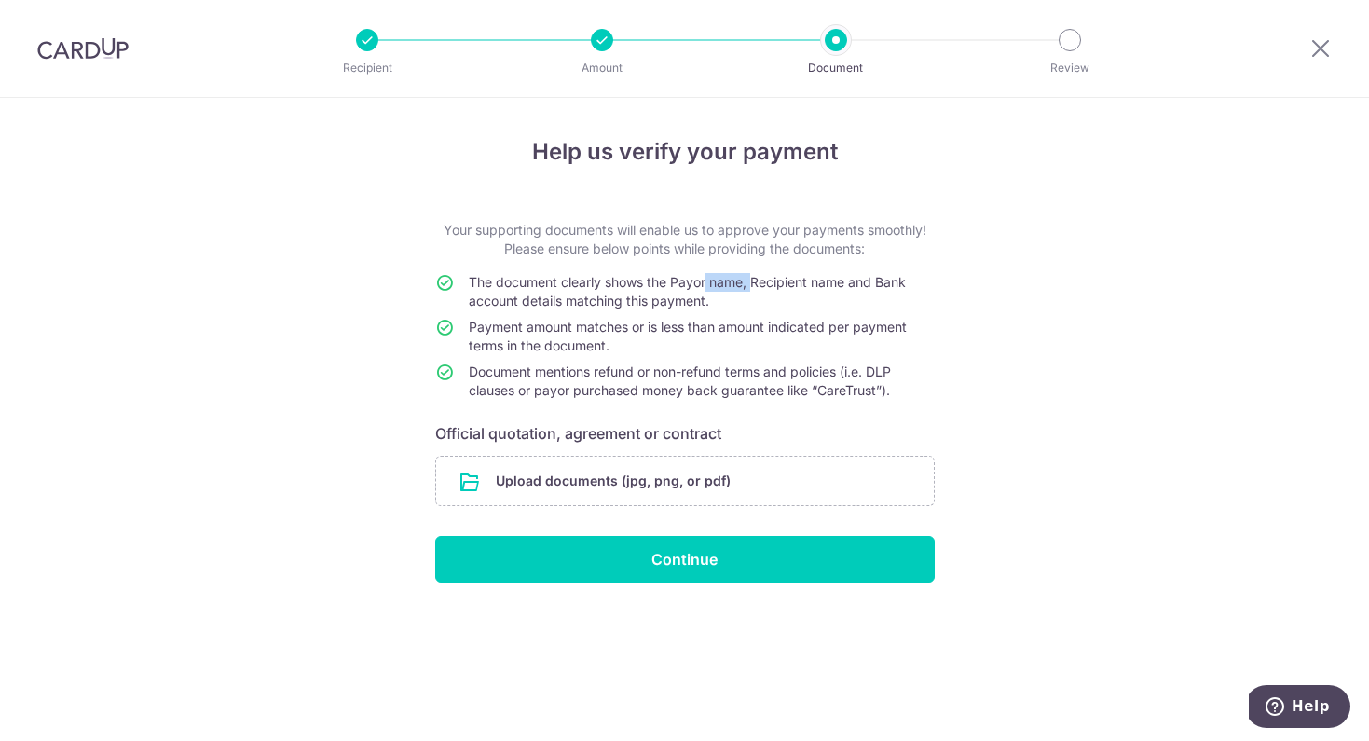
click at [754, 285] on span "The document clearly shows the Payor name, Recipient name and Bank account deta…" at bounding box center [687, 291] width 437 height 34
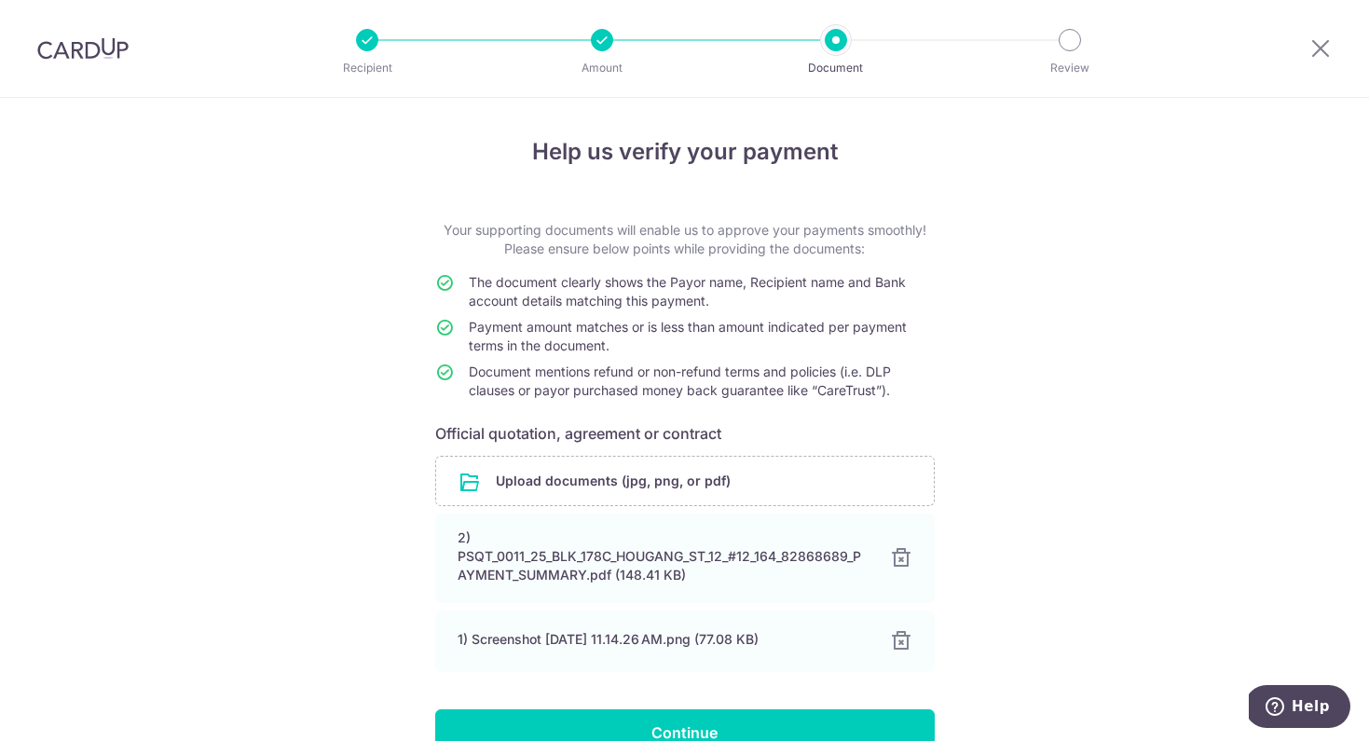
scroll to position [102, 0]
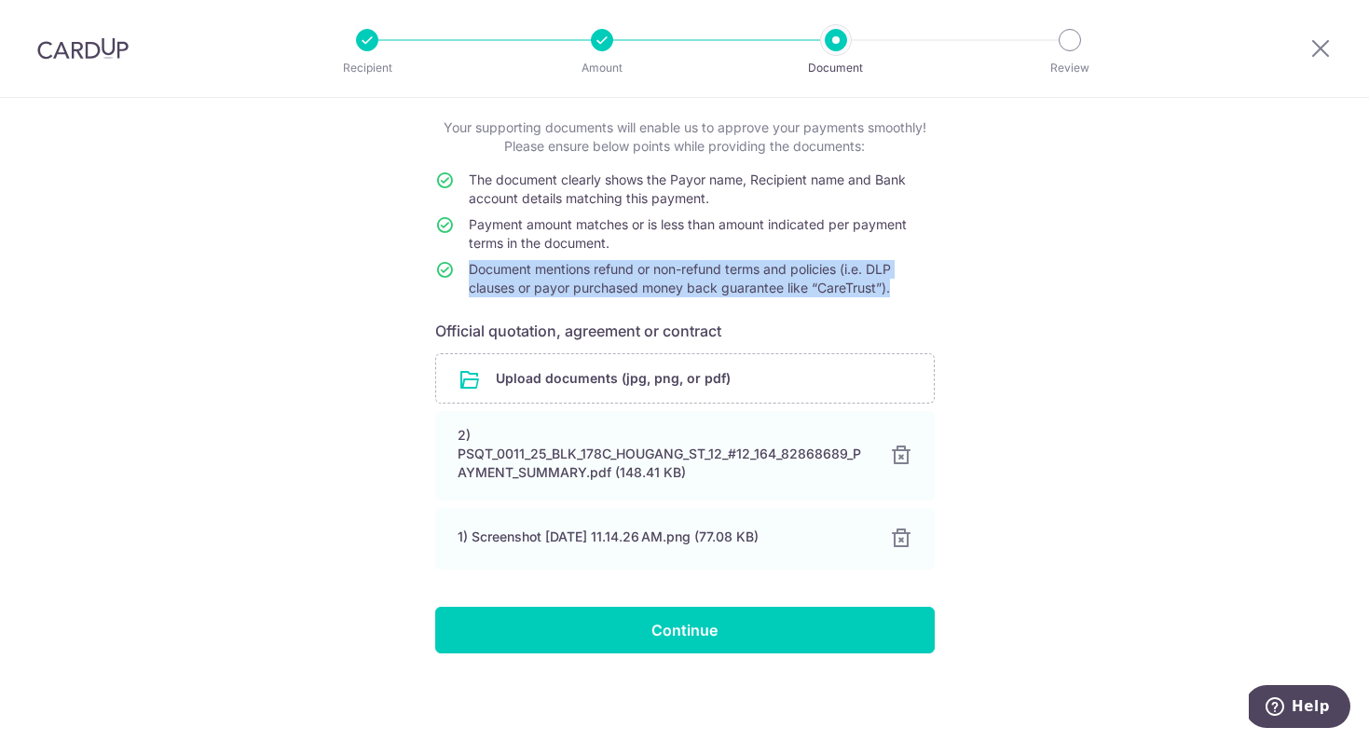
drag, startPoint x: 469, startPoint y: 269, endPoint x: 893, endPoint y: 293, distance: 424.5
click at [893, 293] on td "Document mentions refund or non-refund terms and policies (i.e. DLP clauses or …" at bounding box center [702, 282] width 466 height 45
click at [919, 287] on td "Document mentions refund or non-refund terms and policies (i.e. DLP clauses or …" at bounding box center [702, 282] width 466 height 45
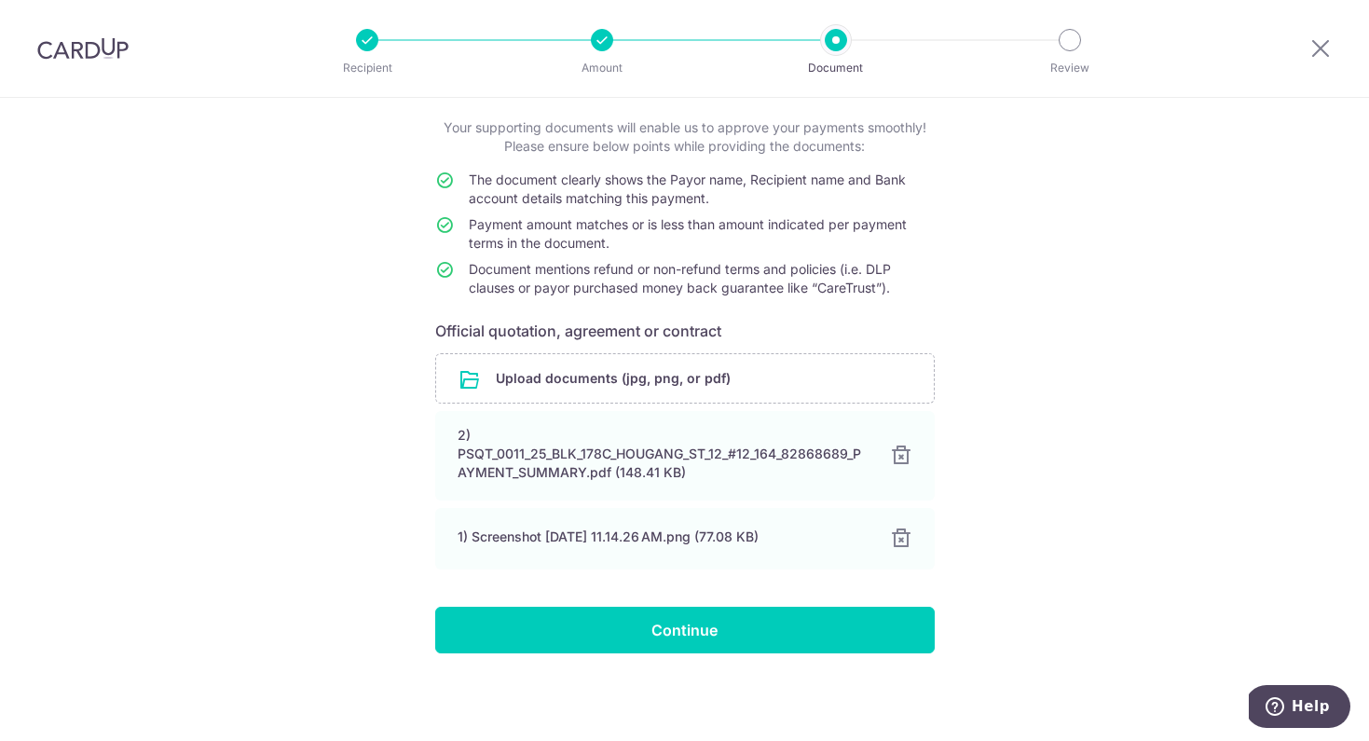
click at [919, 287] on td "Document mentions refund or non-refund terms and policies (i.e. DLP clauses or …" at bounding box center [702, 282] width 466 height 45
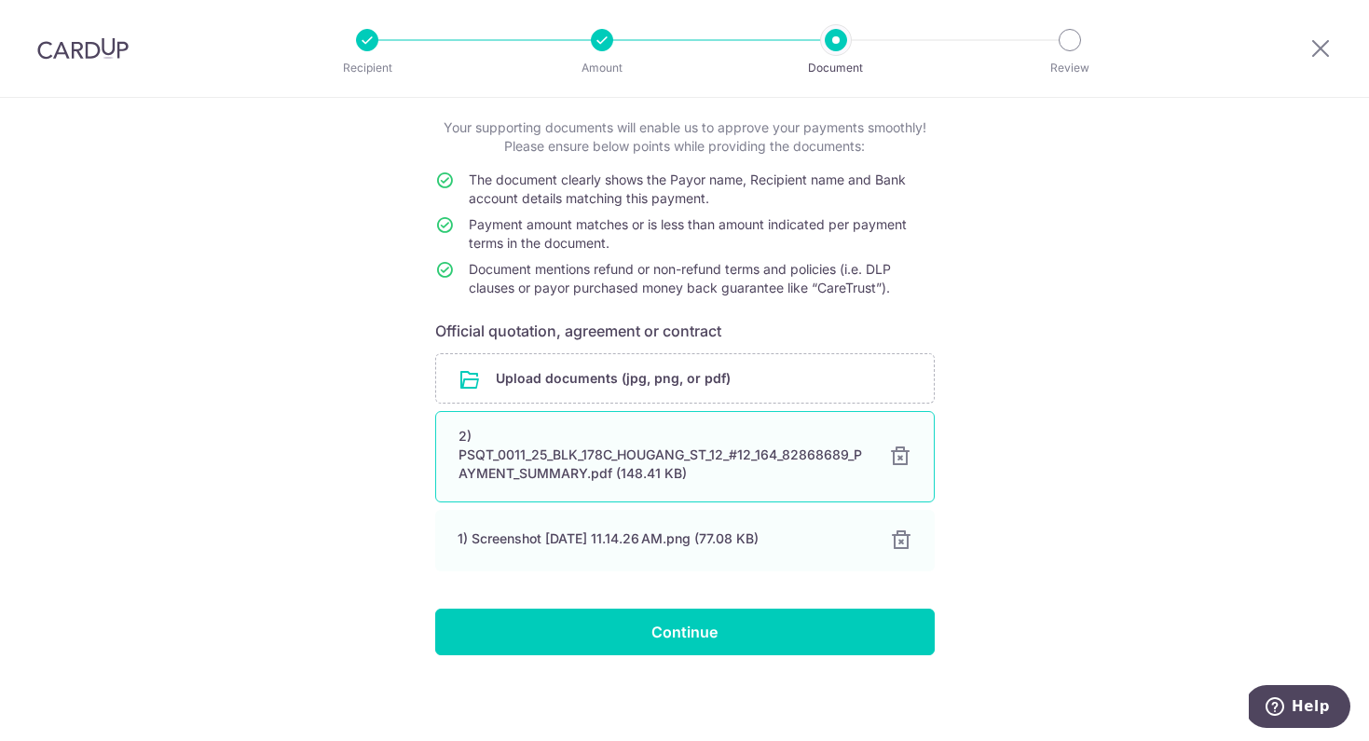
click at [896, 463] on div at bounding box center [900, 456] width 22 height 22
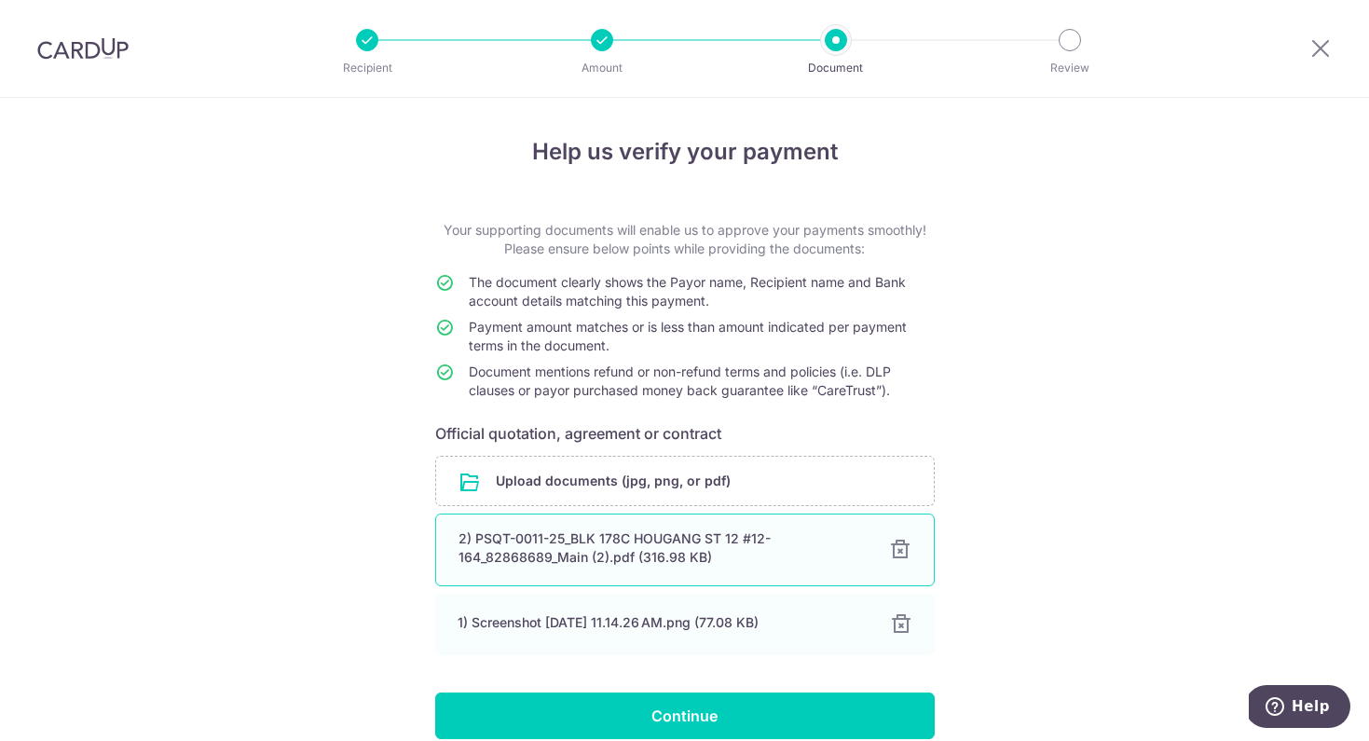
scroll to position [84, 0]
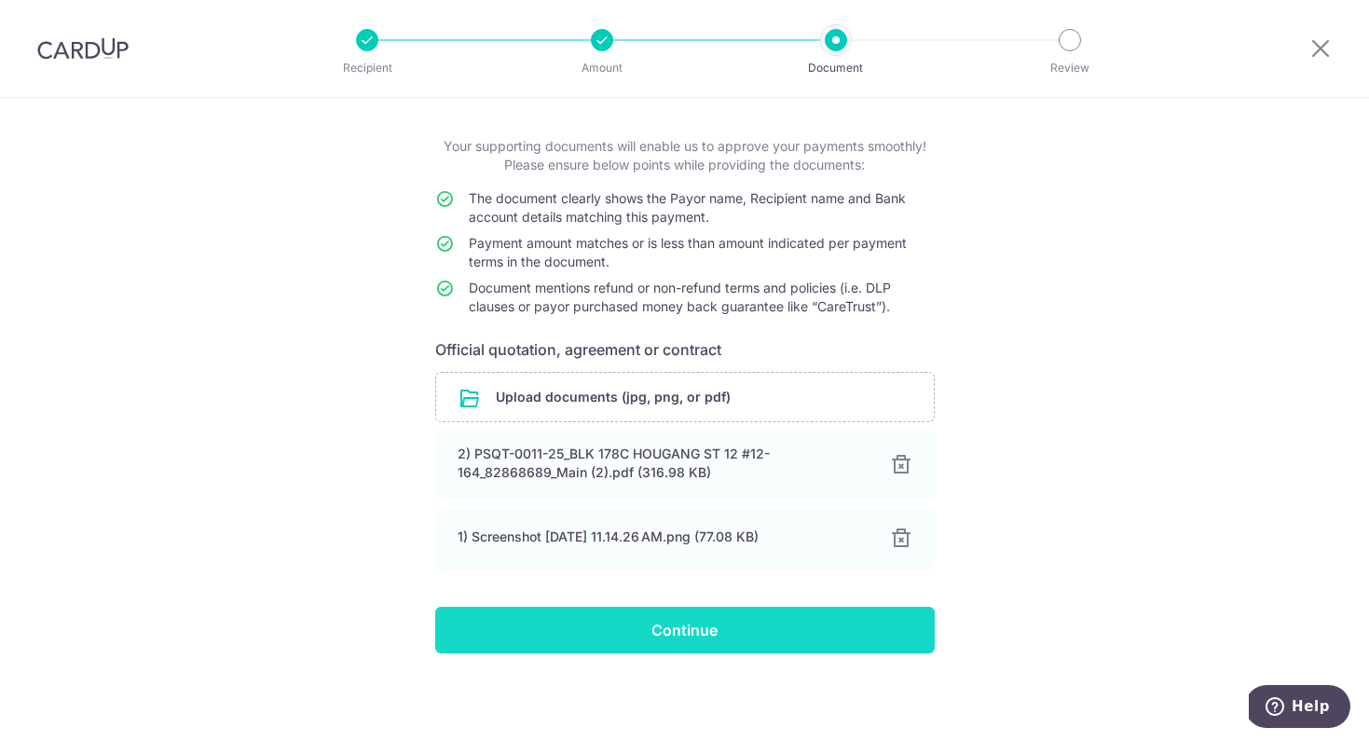
click at [669, 628] on input "Continue" at bounding box center [684, 630] width 499 height 47
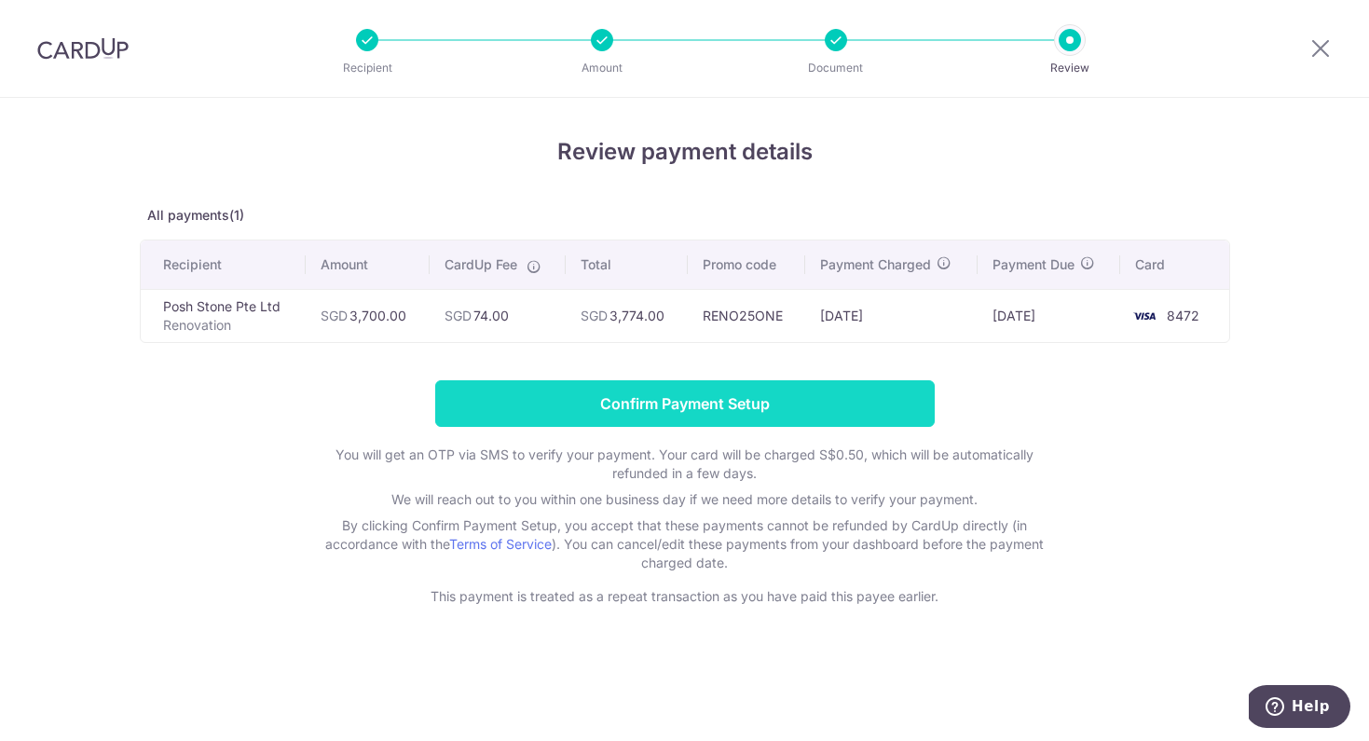
click at [779, 408] on input "Confirm Payment Setup" at bounding box center [684, 403] width 499 height 47
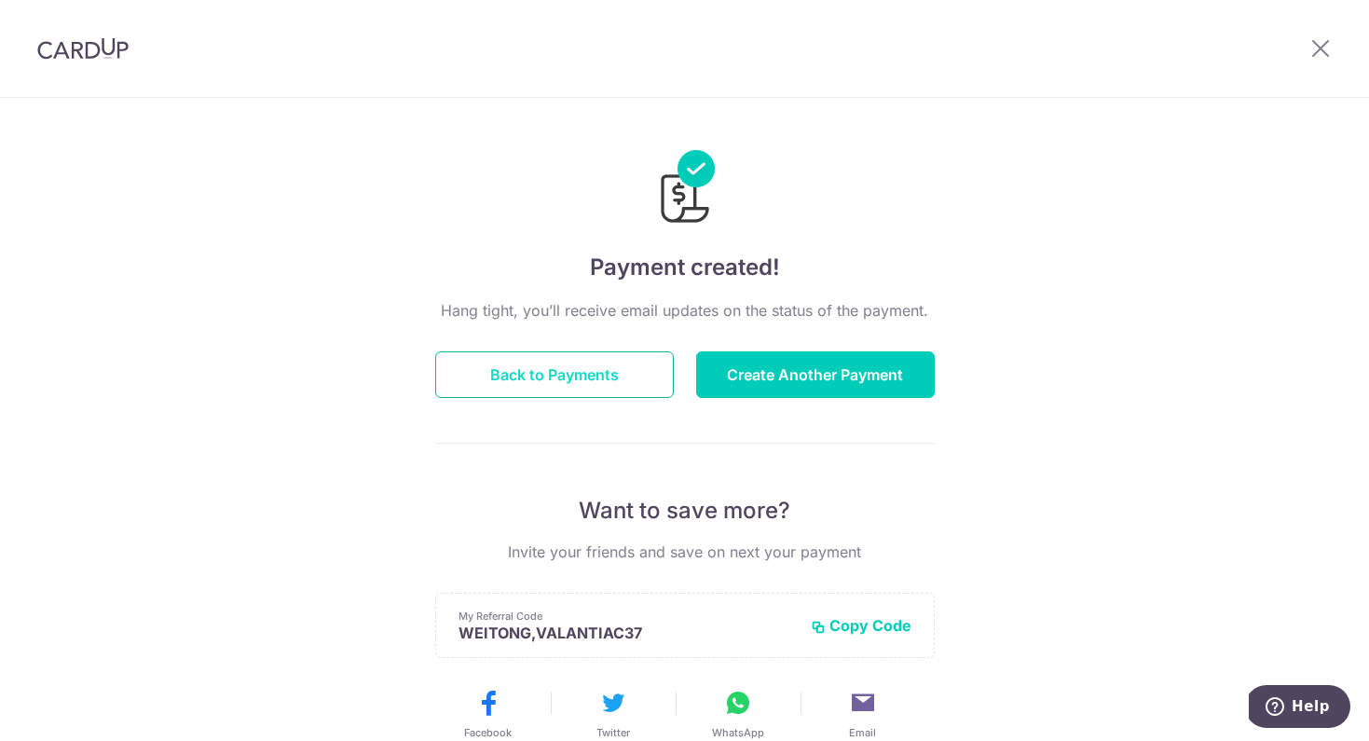
click at [623, 361] on button "Back to Payments" at bounding box center [554, 374] width 239 height 47
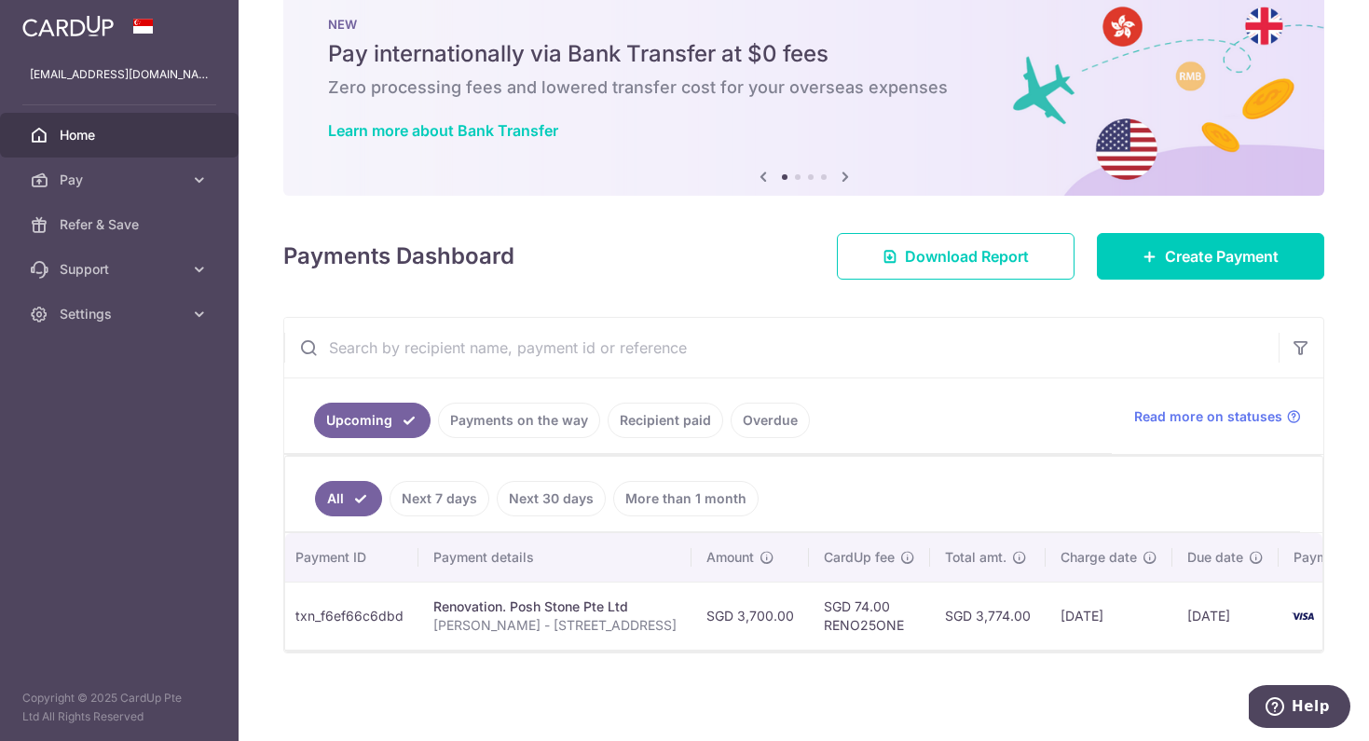
scroll to position [0, 198]
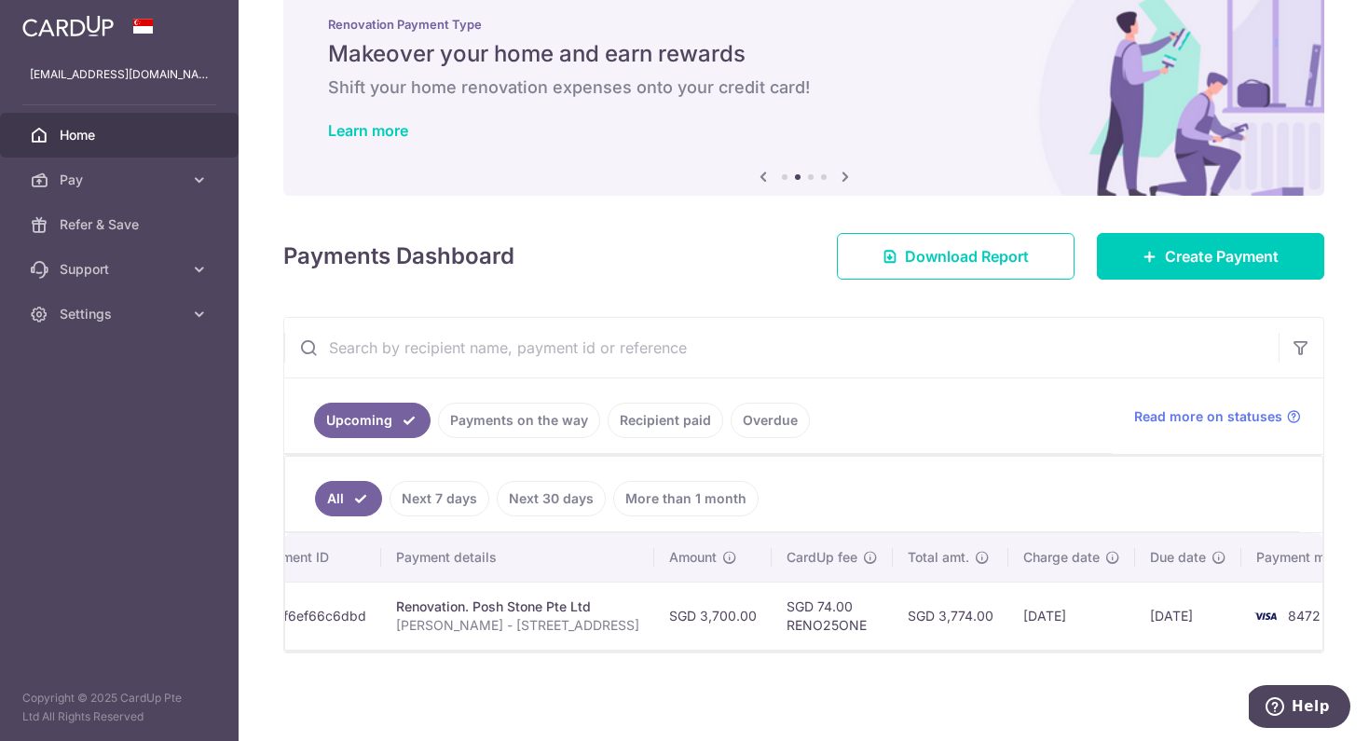
click at [654, 612] on td "SGD 3,700.00" at bounding box center [712, 615] width 117 height 68
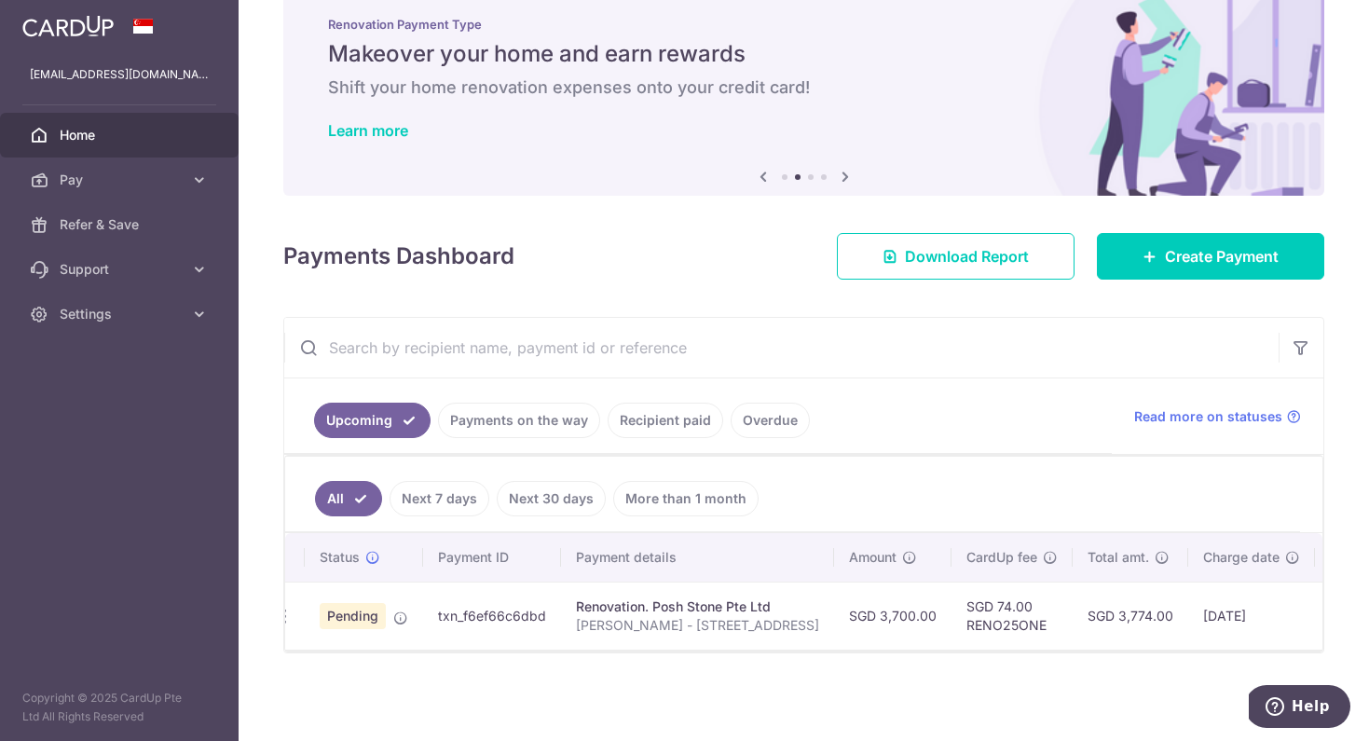
scroll to position [0, 0]
click at [307, 609] on icon "button" at bounding box center [303, 617] width 20 height 20
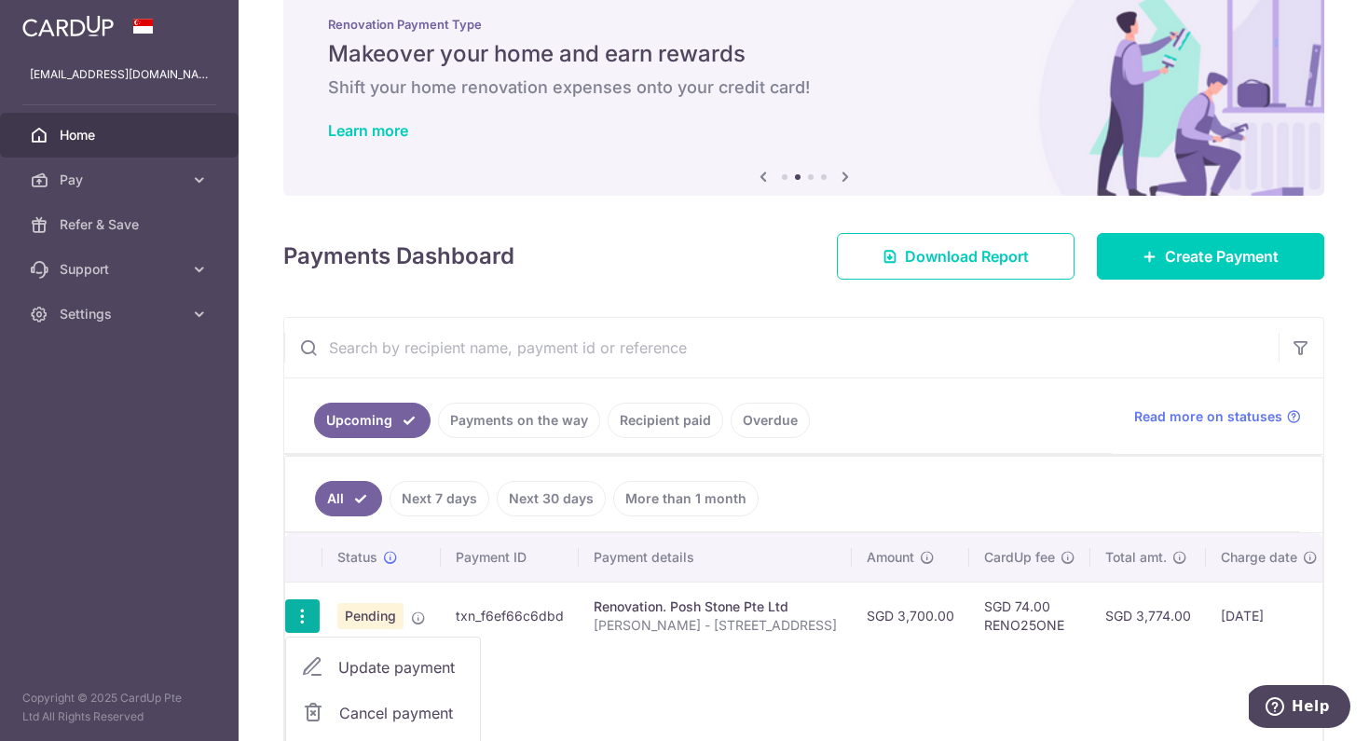
click at [307, 609] on icon "button" at bounding box center [303, 617] width 20 height 20
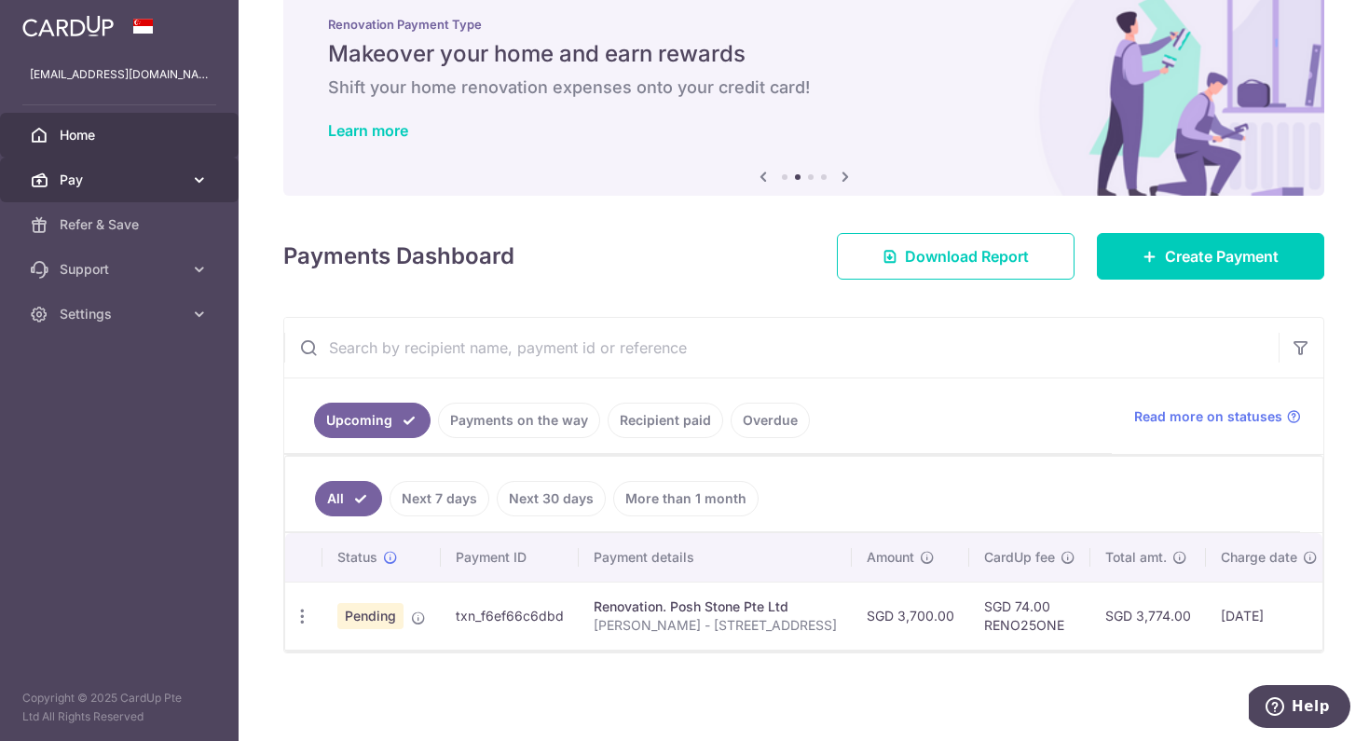
click at [120, 189] on link "Pay" at bounding box center [119, 179] width 239 height 45
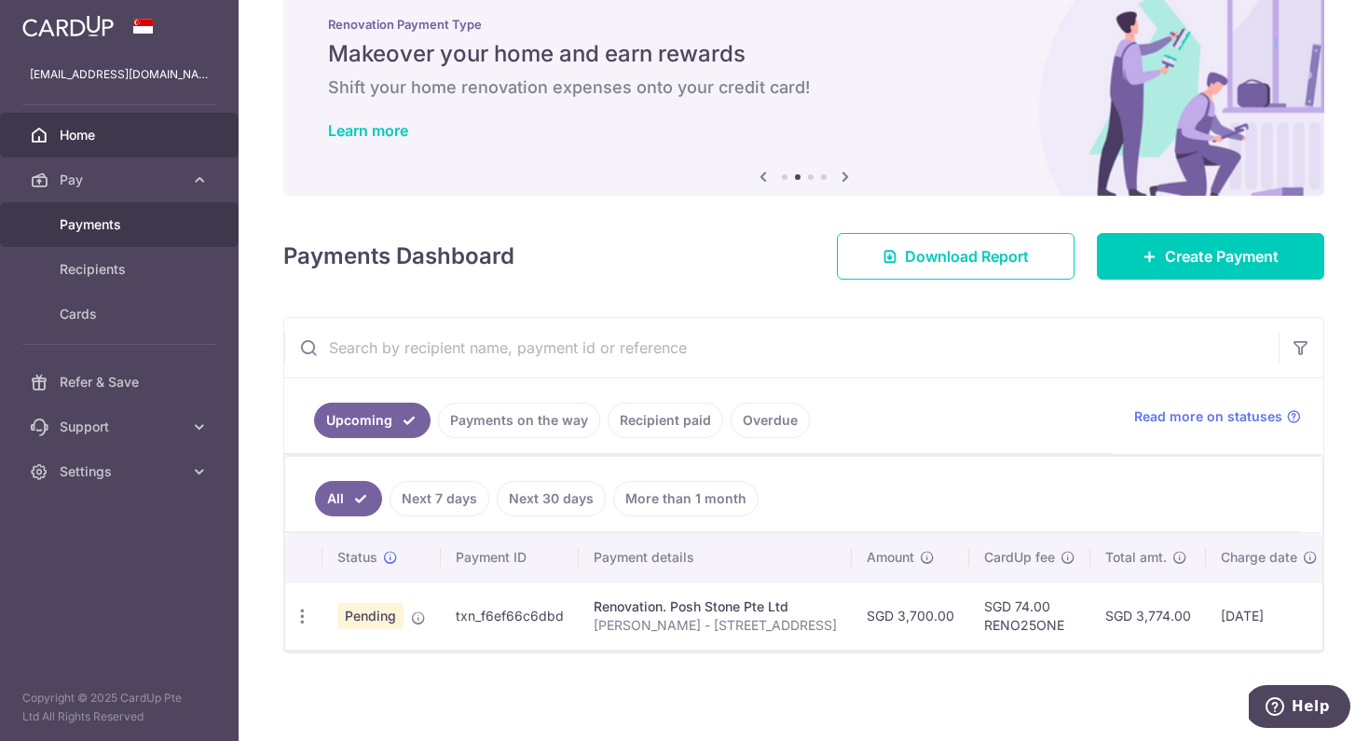
click at [115, 222] on span "Payments" at bounding box center [121, 224] width 123 height 19
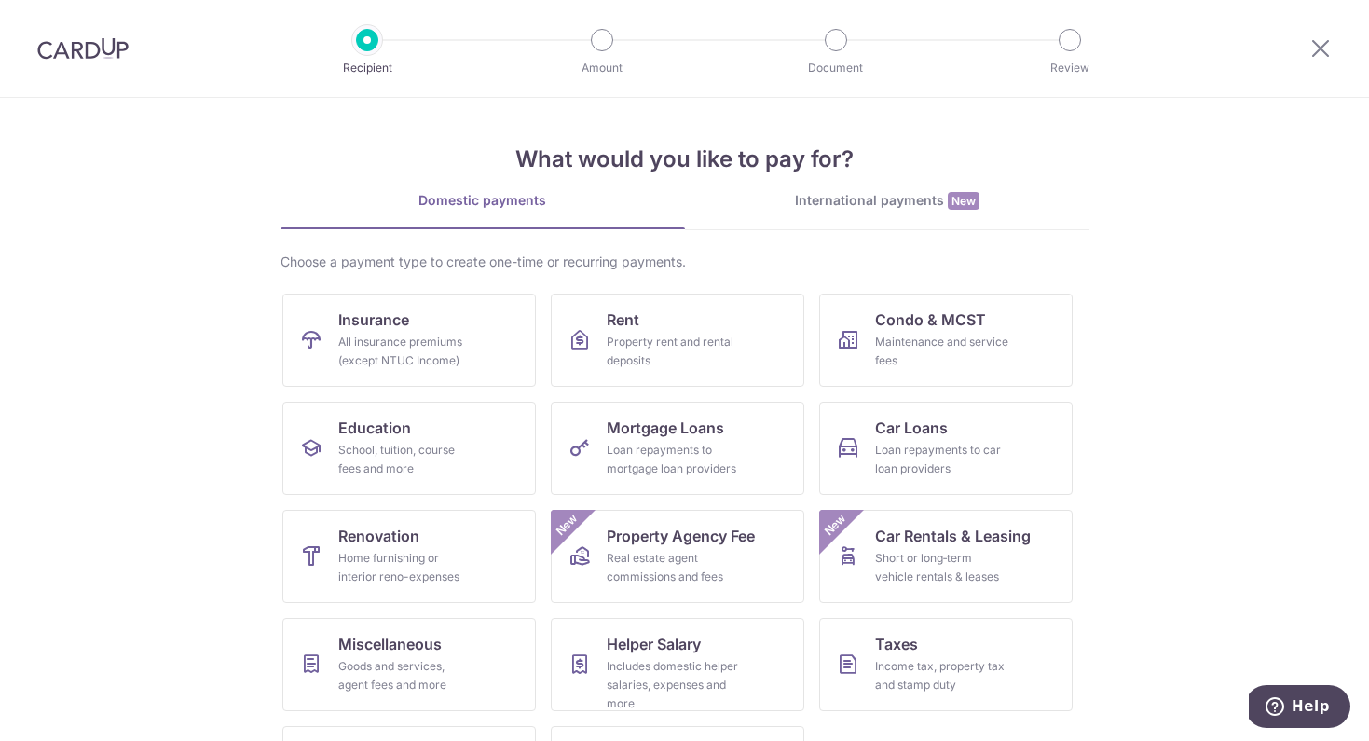
click at [1304, 52] on div at bounding box center [1320, 48] width 97 height 97
click at [1310, 51] on icon at bounding box center [1320, 47] width 22 height 23
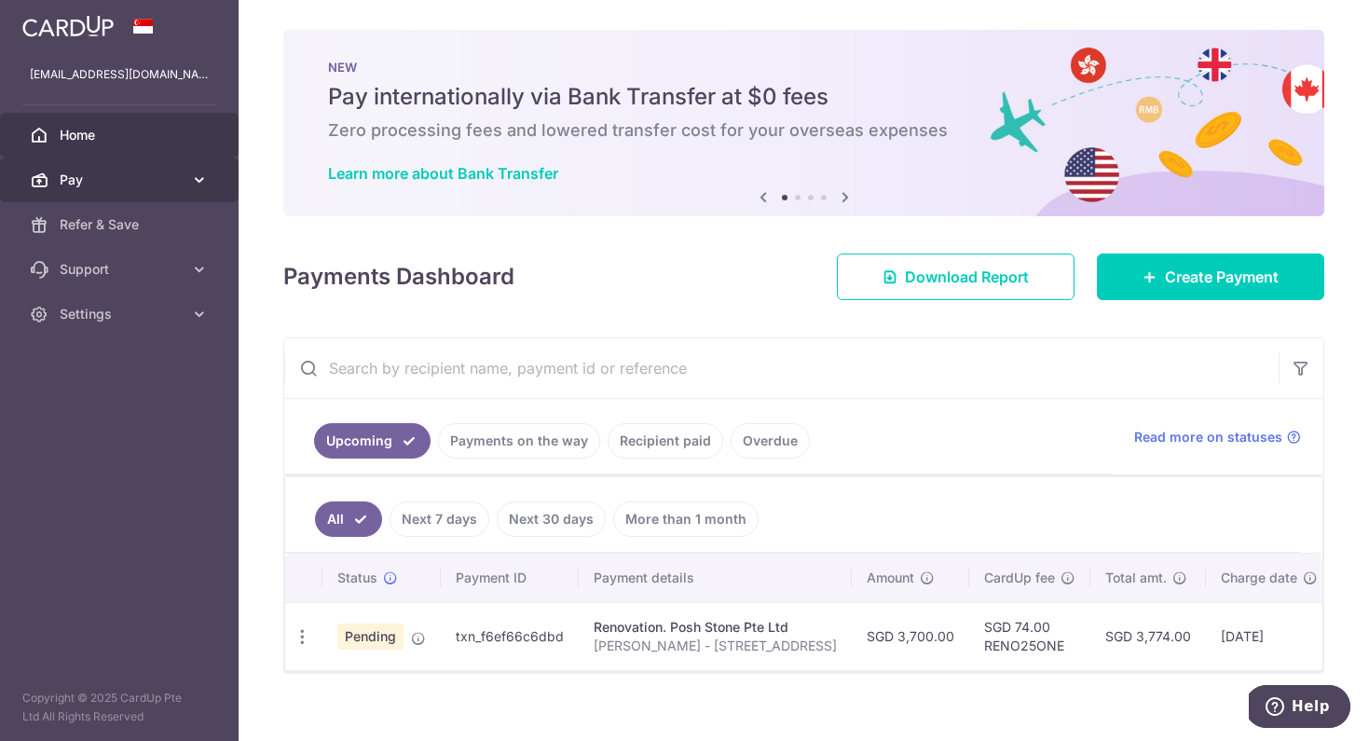
click at [108, 184] on span "Pay" at bounding box center [121, 179] width 123 height 19
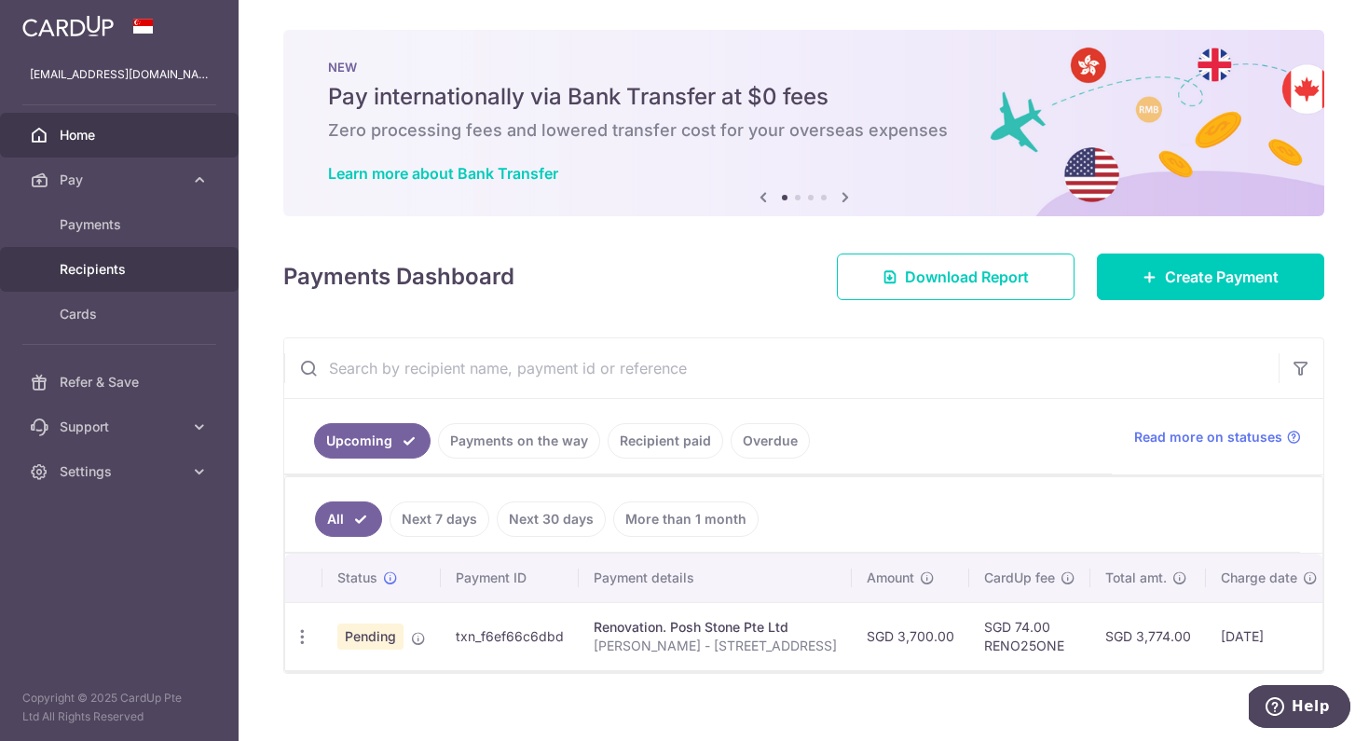
click at [110, 266] on span "Recipients" at bounding box center [121, 269] width 123 height 19
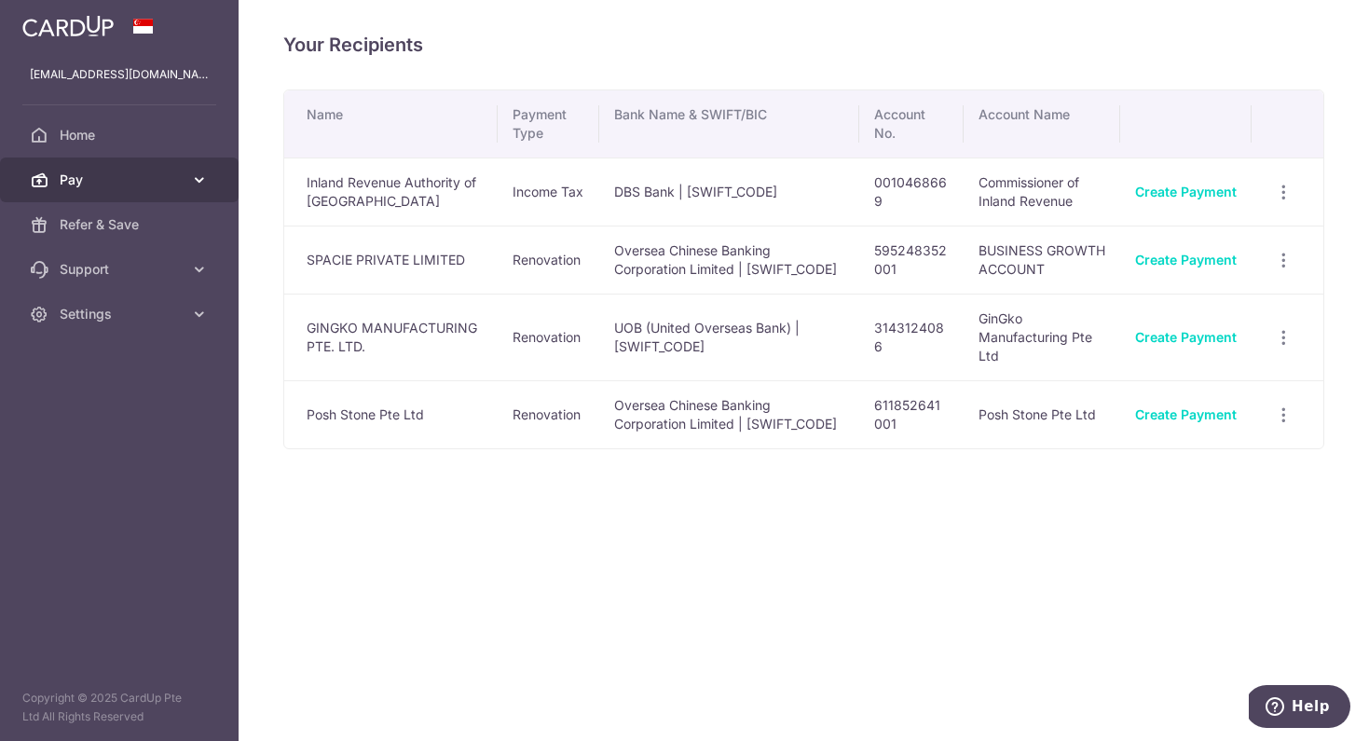
click at [117, 190] on link "Pay" at bounding box center [119, 179] width 239 height 45
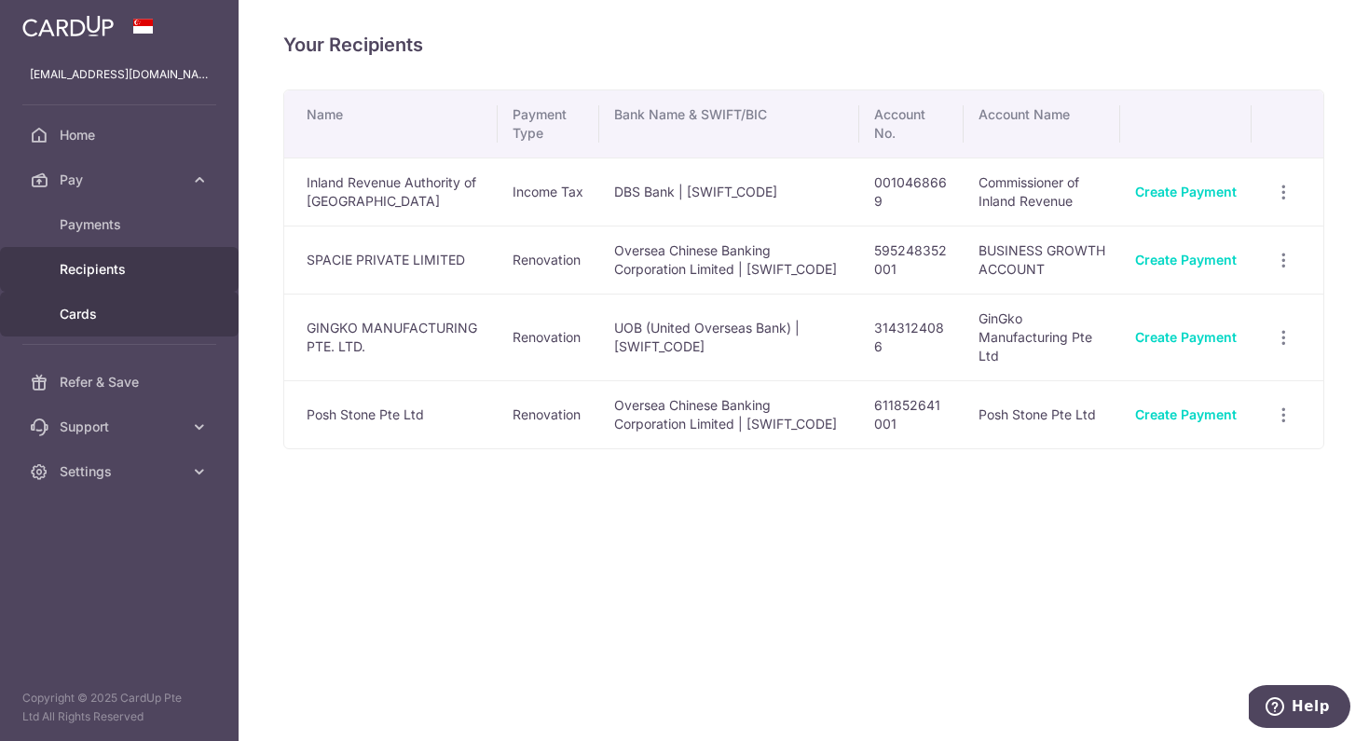
click at [98, 313] on span "Cards" at bounding box center [121, 314] width 123 height 19
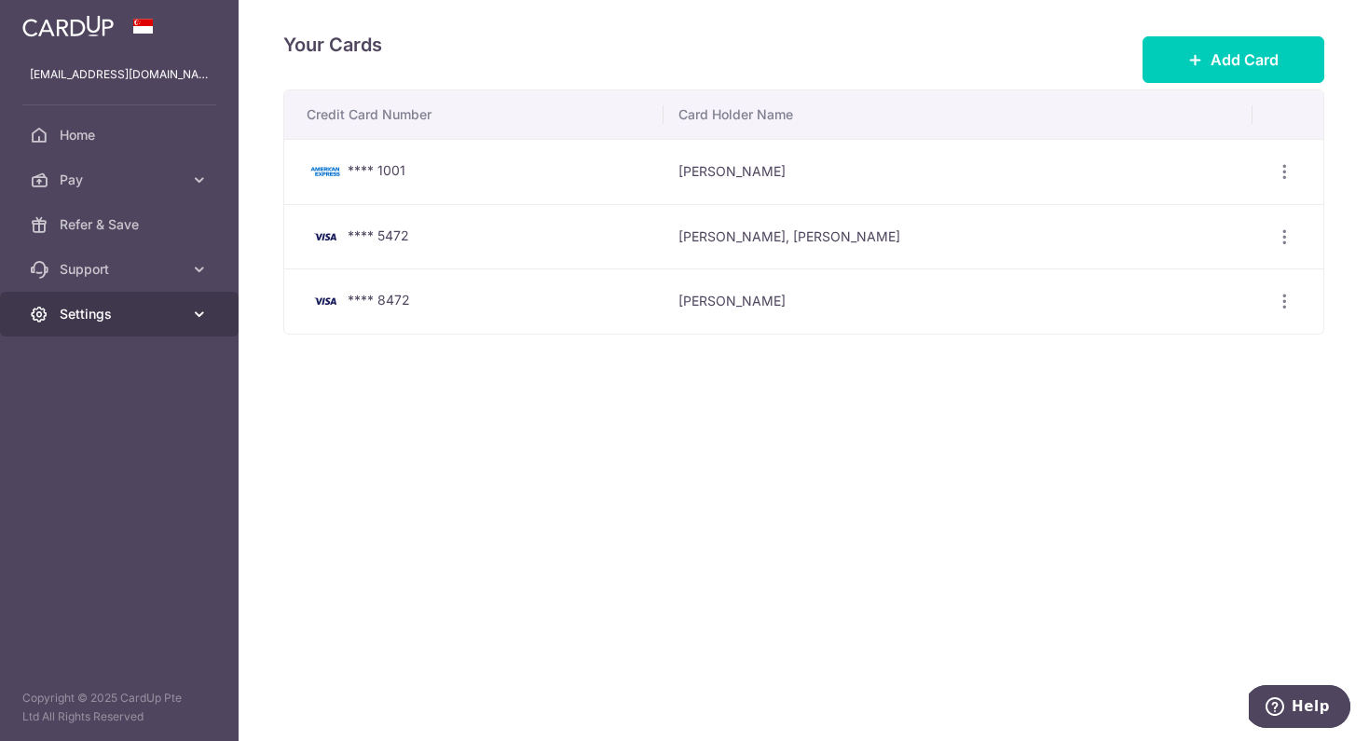
click at [131, 314] on span "Settings" at bounding box center [121, 314] width 123 height 19
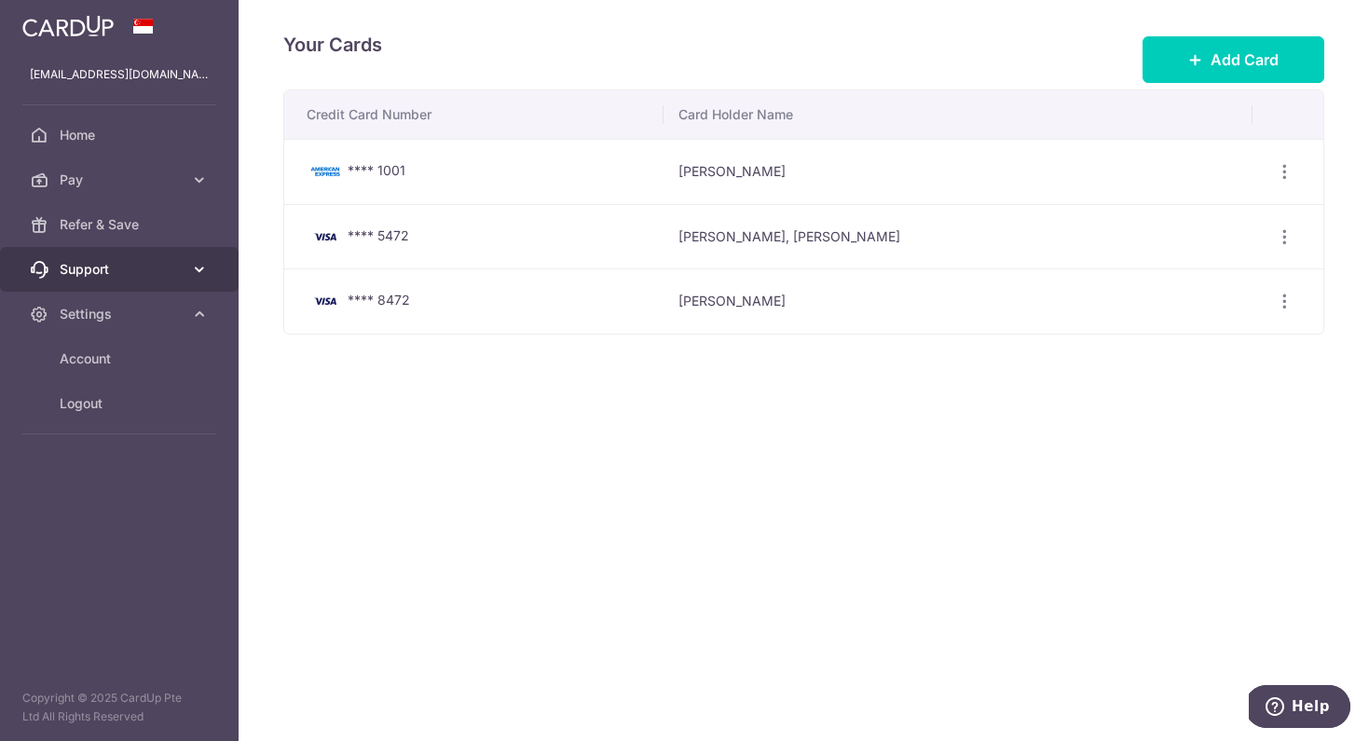
click at [134, 277] on span "Support" at bounding box center [121, 269] width 123 height 19
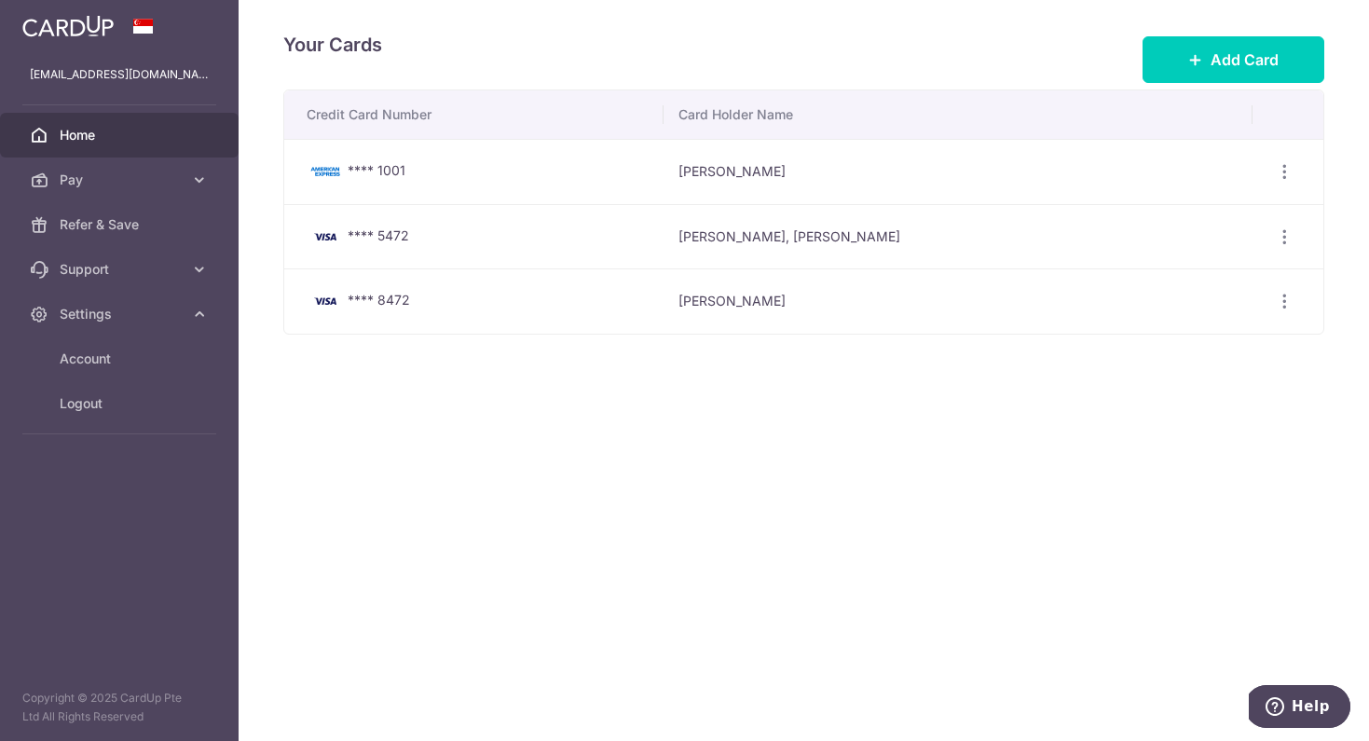
click at [120, 137] on span "Home" at bounding box center [121, 135] width 123 height 19
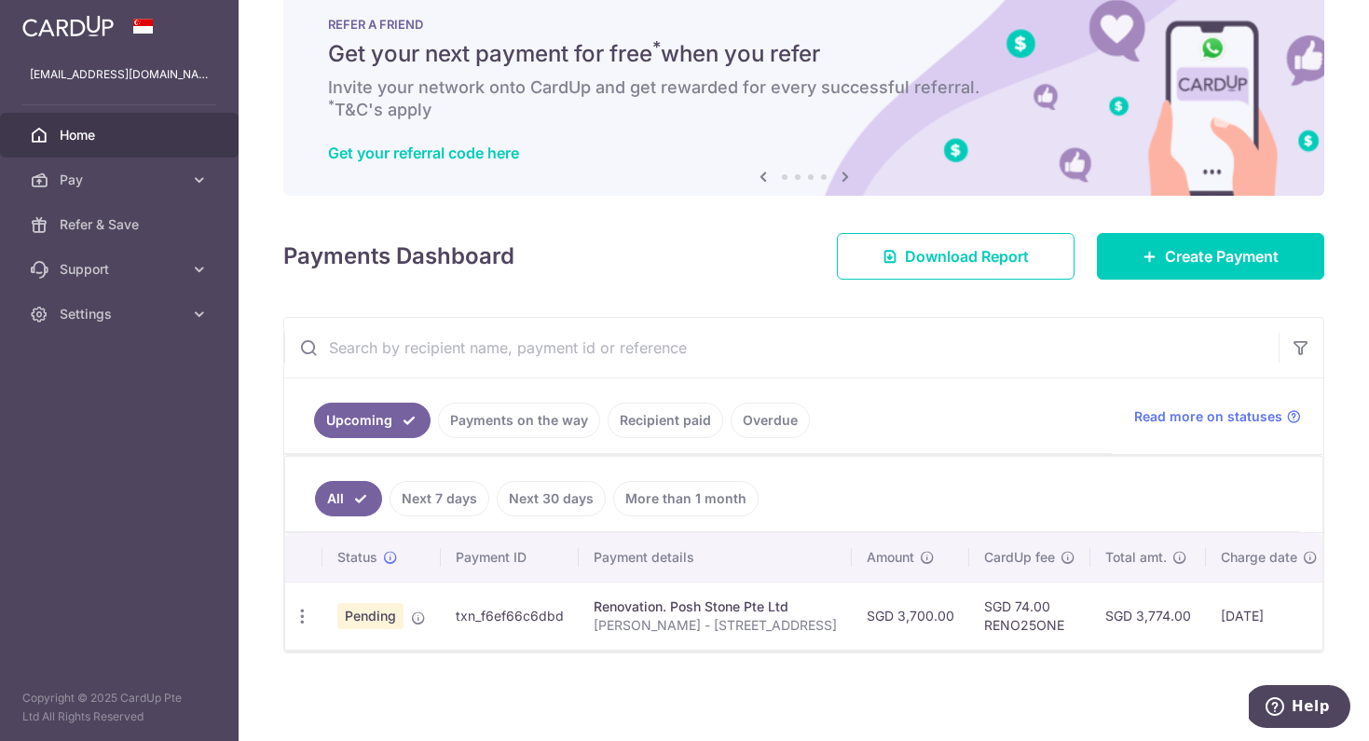
scroll to position [0, 198]
